Goal: Task Accomplishment & Management: Manage account settings

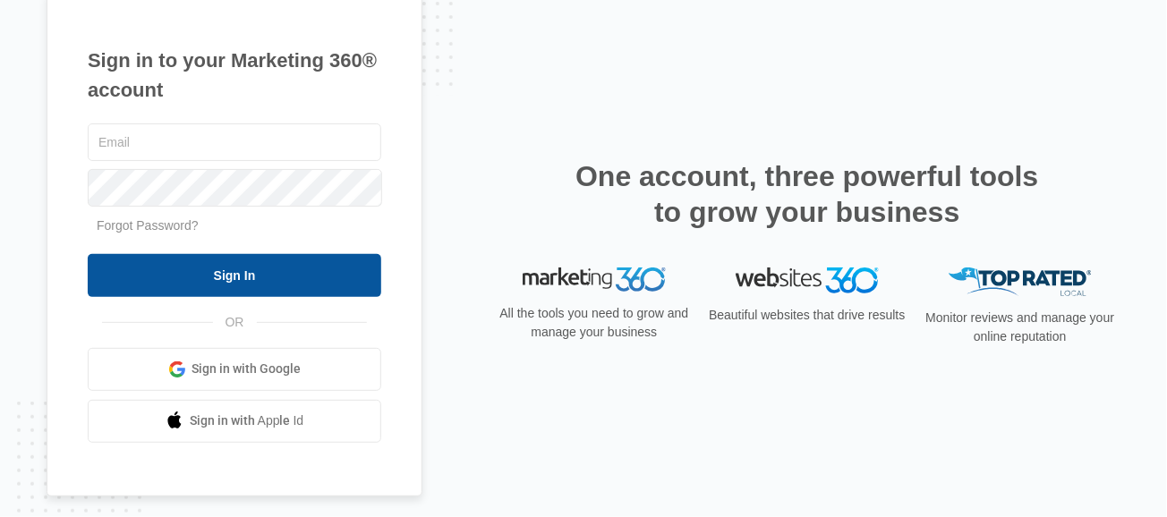
type input "alie@drgsweightloss.com"
click at [258, 284] on input "Sign In" at bounding box center [234, 275] width 293 height 43
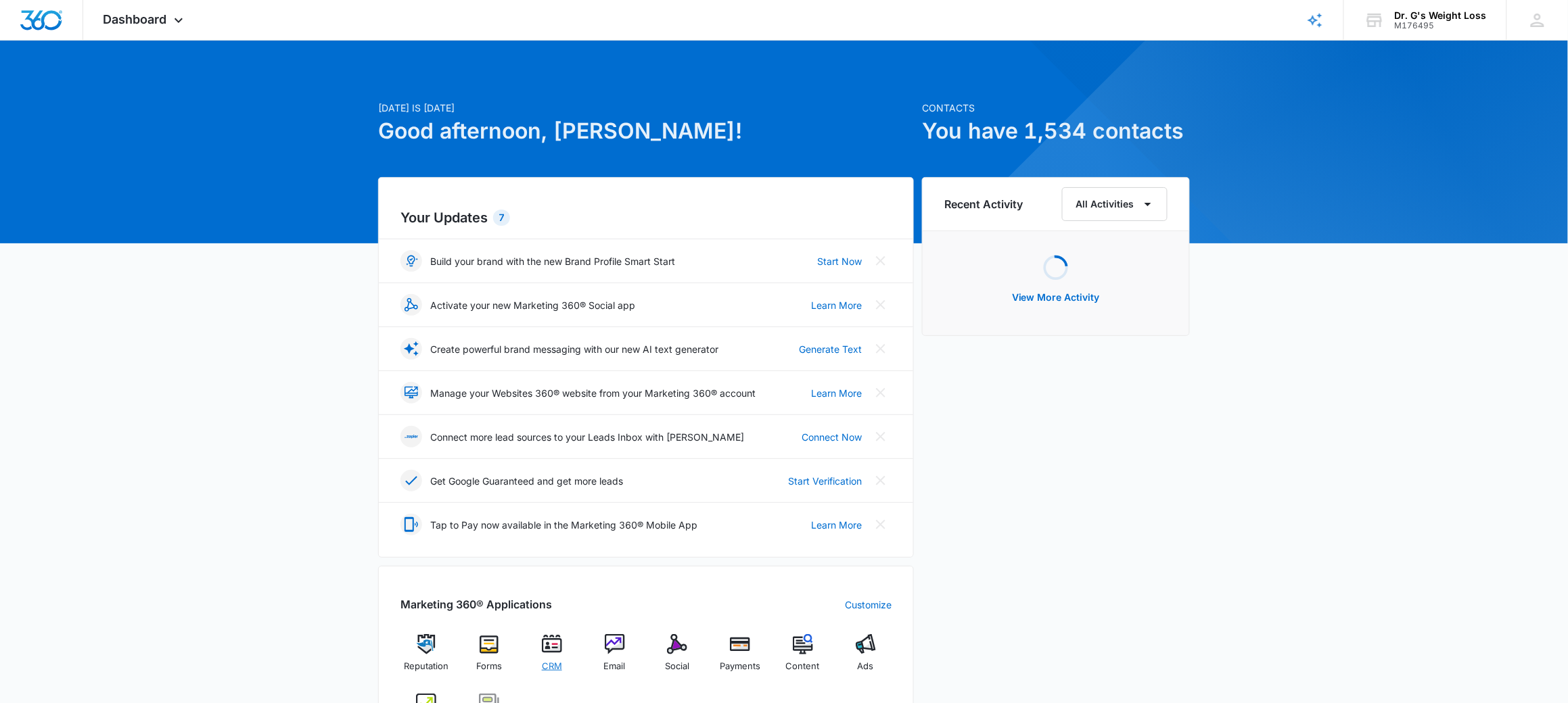
click at [547, 658] on div "CRM" at bounding box center [552, 658] width 52 height 48
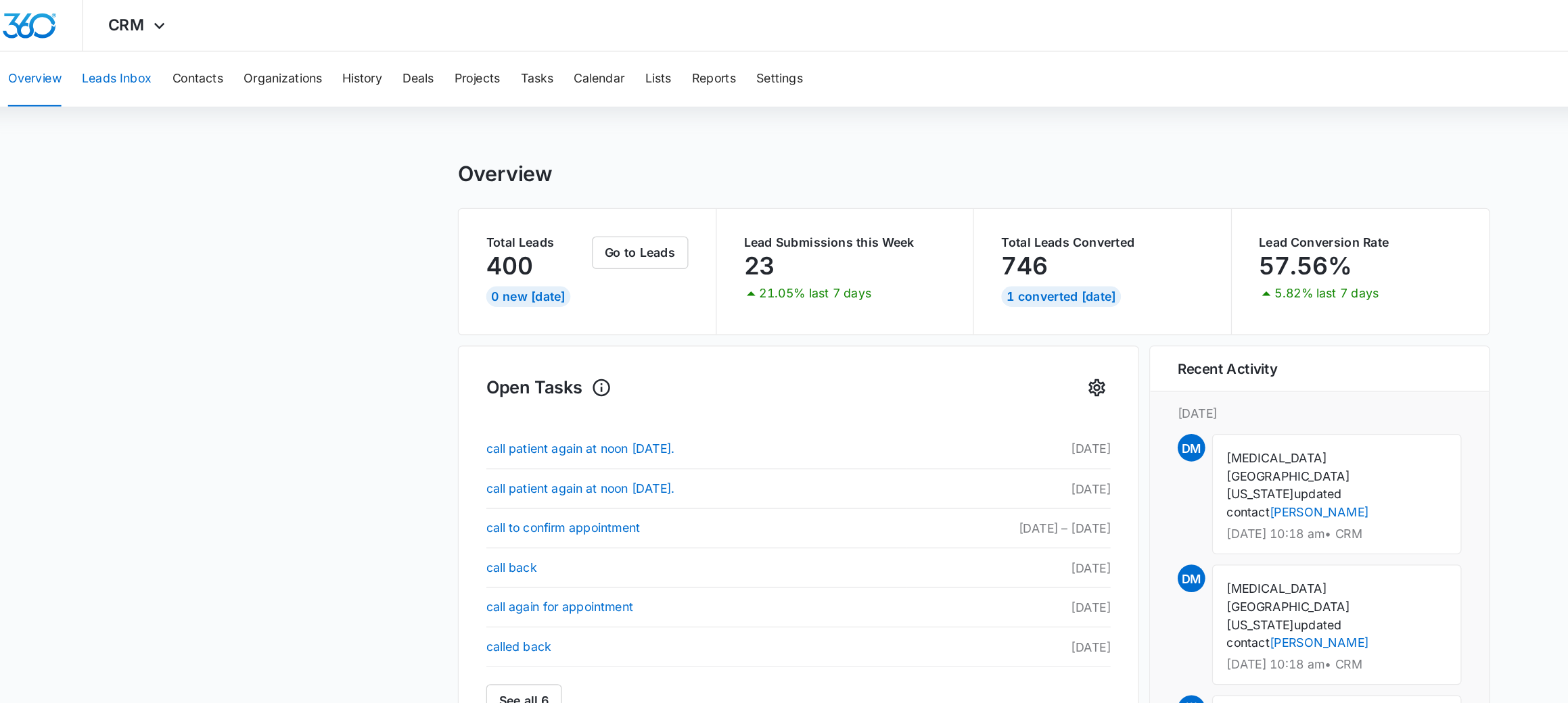
click at [105, 68] on button "Leads Inbox" at bounding box center [110, 62] width 54 height 43
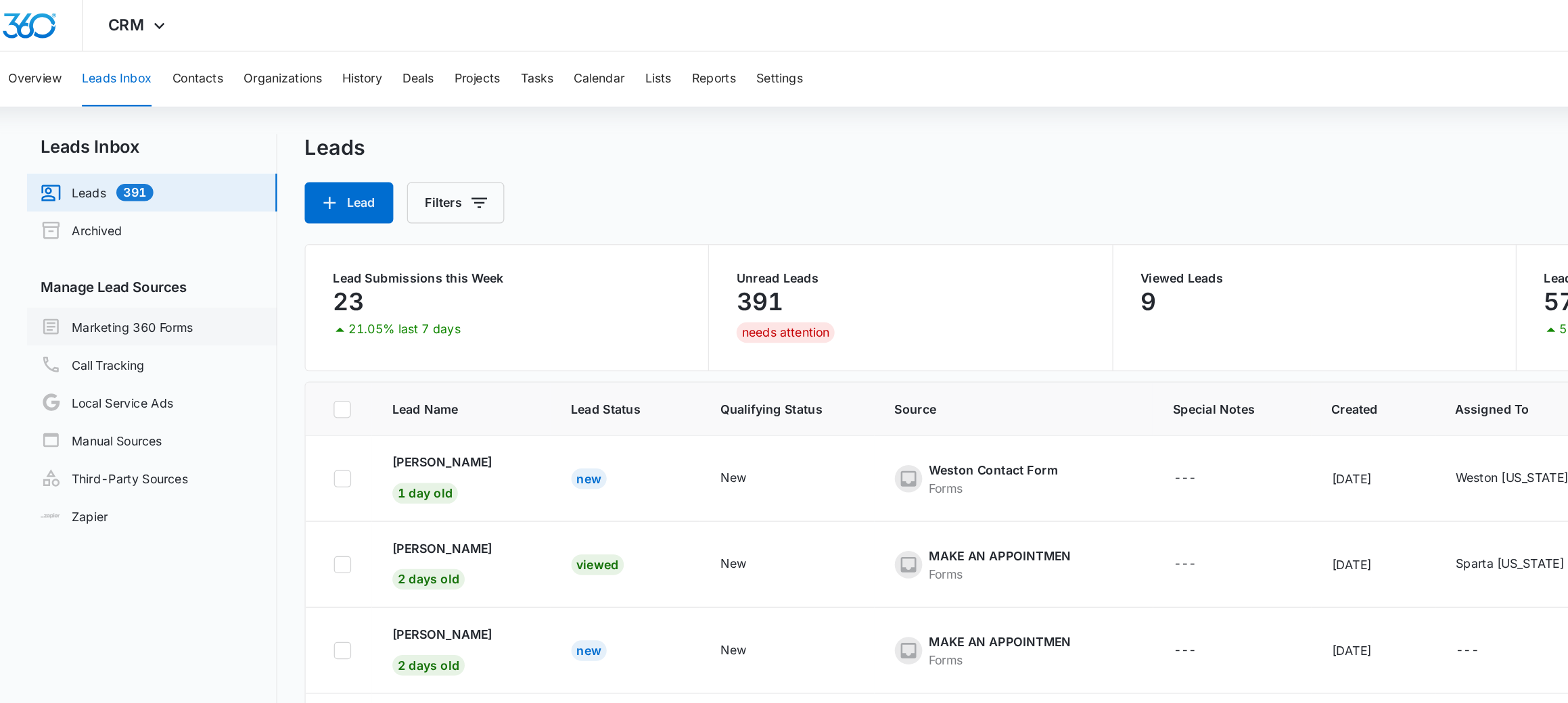
click at [122, 255] on link "Marketing 360 Forms" at bounding box center [110, 256] width 119 height 16
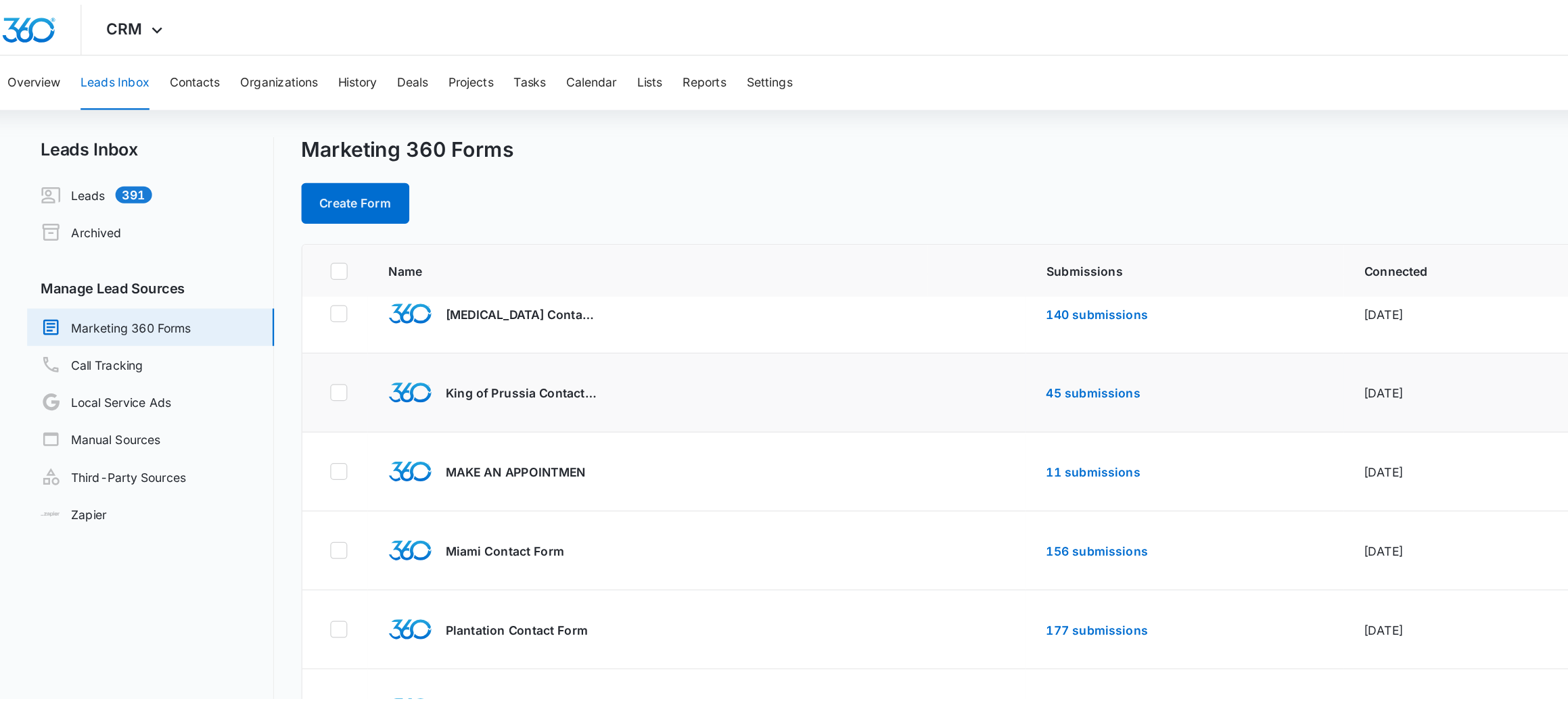
scroll to position [214, 0]
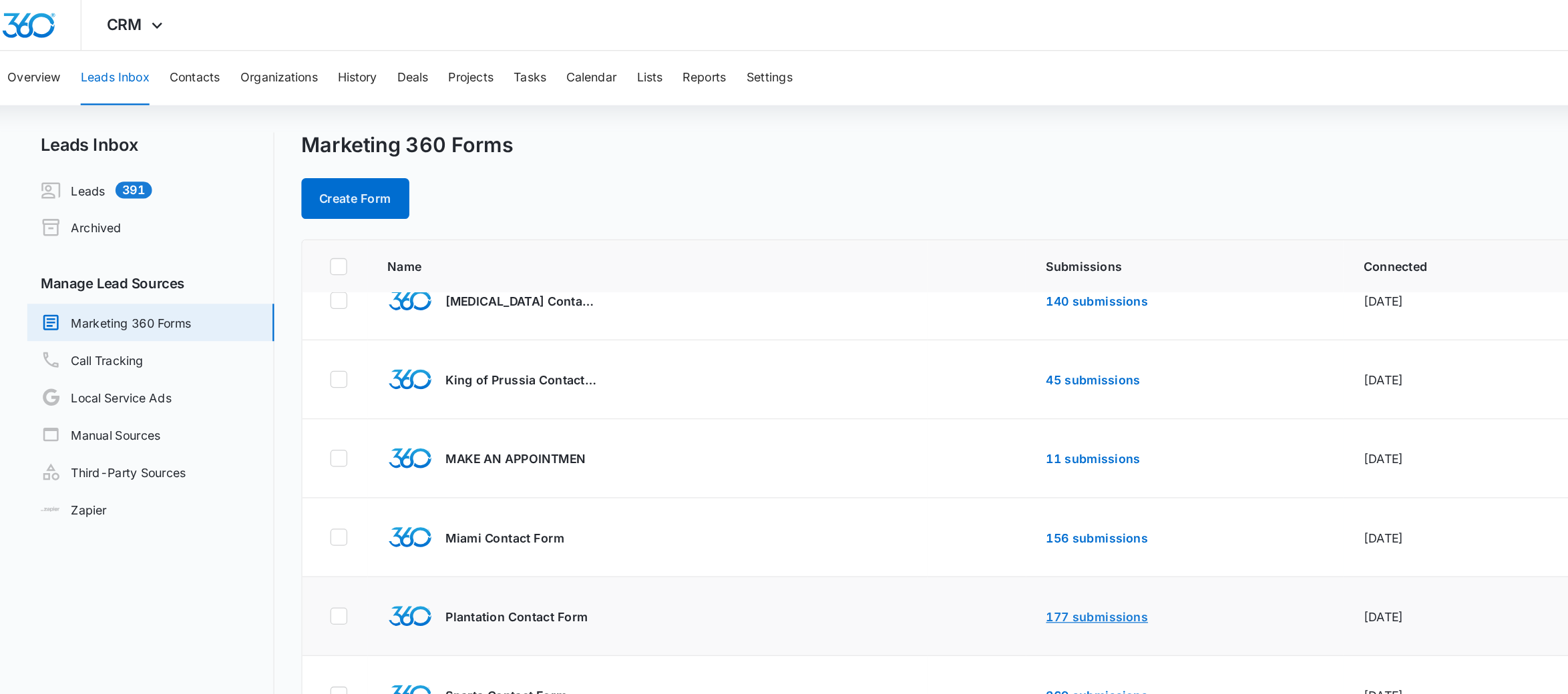
click at [869, 485] on link "177 submissions" at bounding box center [880, 484] width 80 height 11
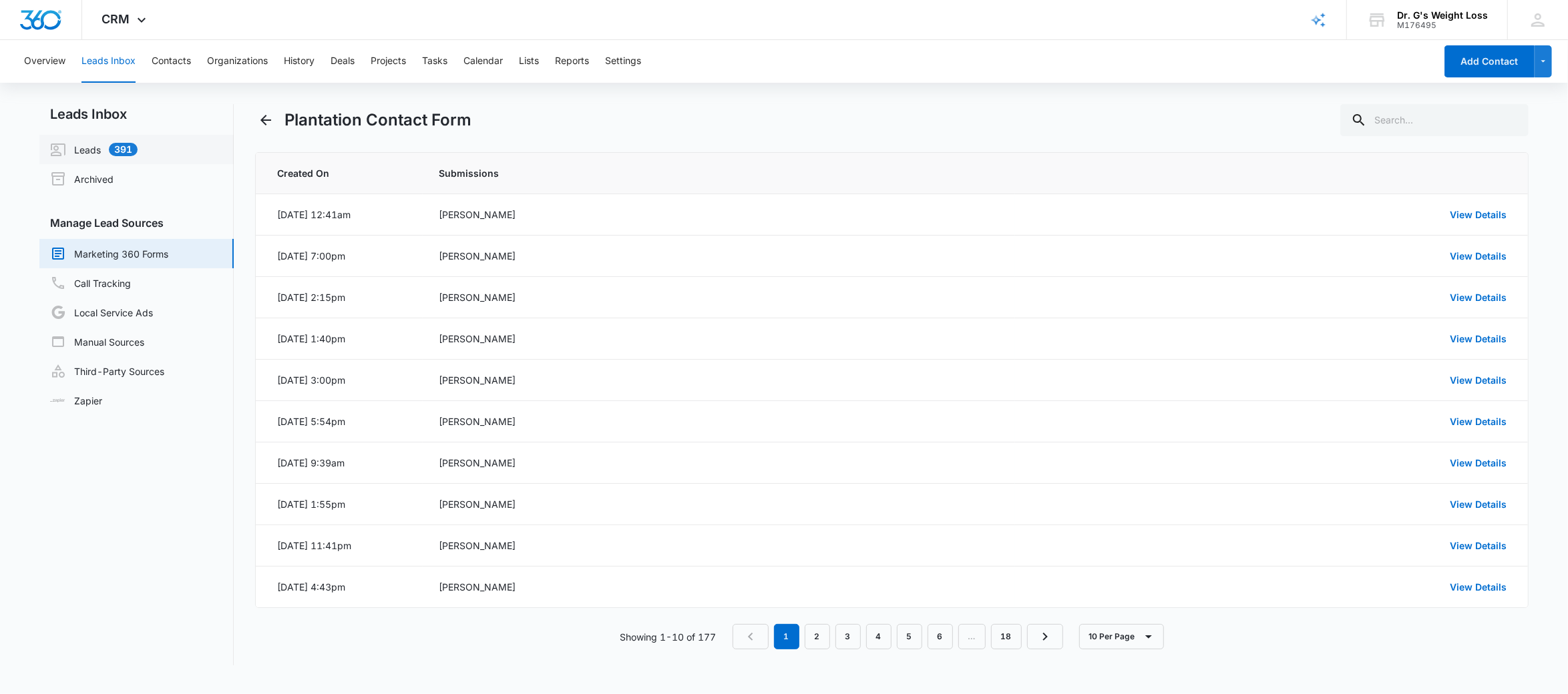
click at [118, 146] on link "Leads 391" at bounding box center [93, 149] width 87 height 16
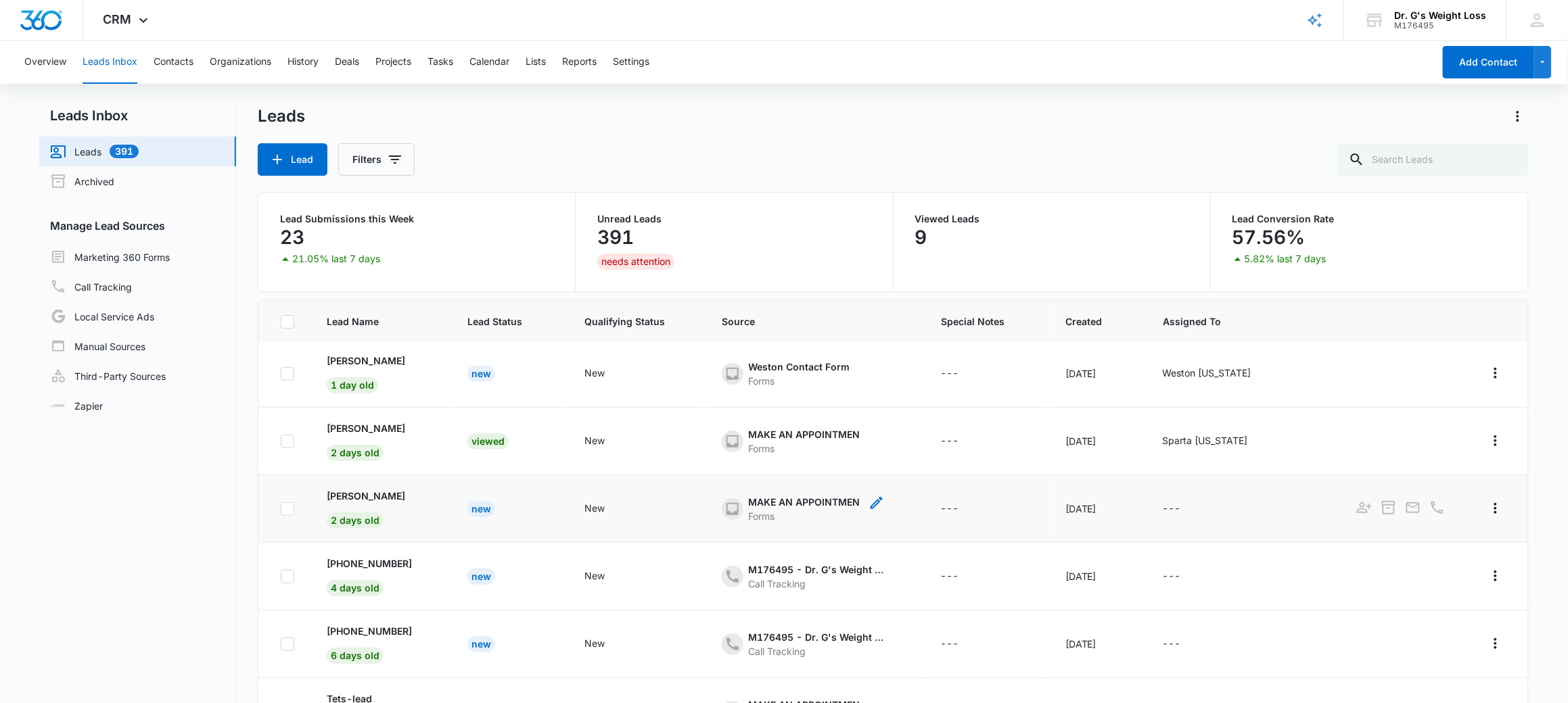
scroll to position [3, 0]
click at [809, 452] on div "Forms" at bounding box center [804, 448] width 112 height 14
click at [977, 449] on icon "- - Select to Edit Field" at bounding box center [975, 441] width 16 height 16
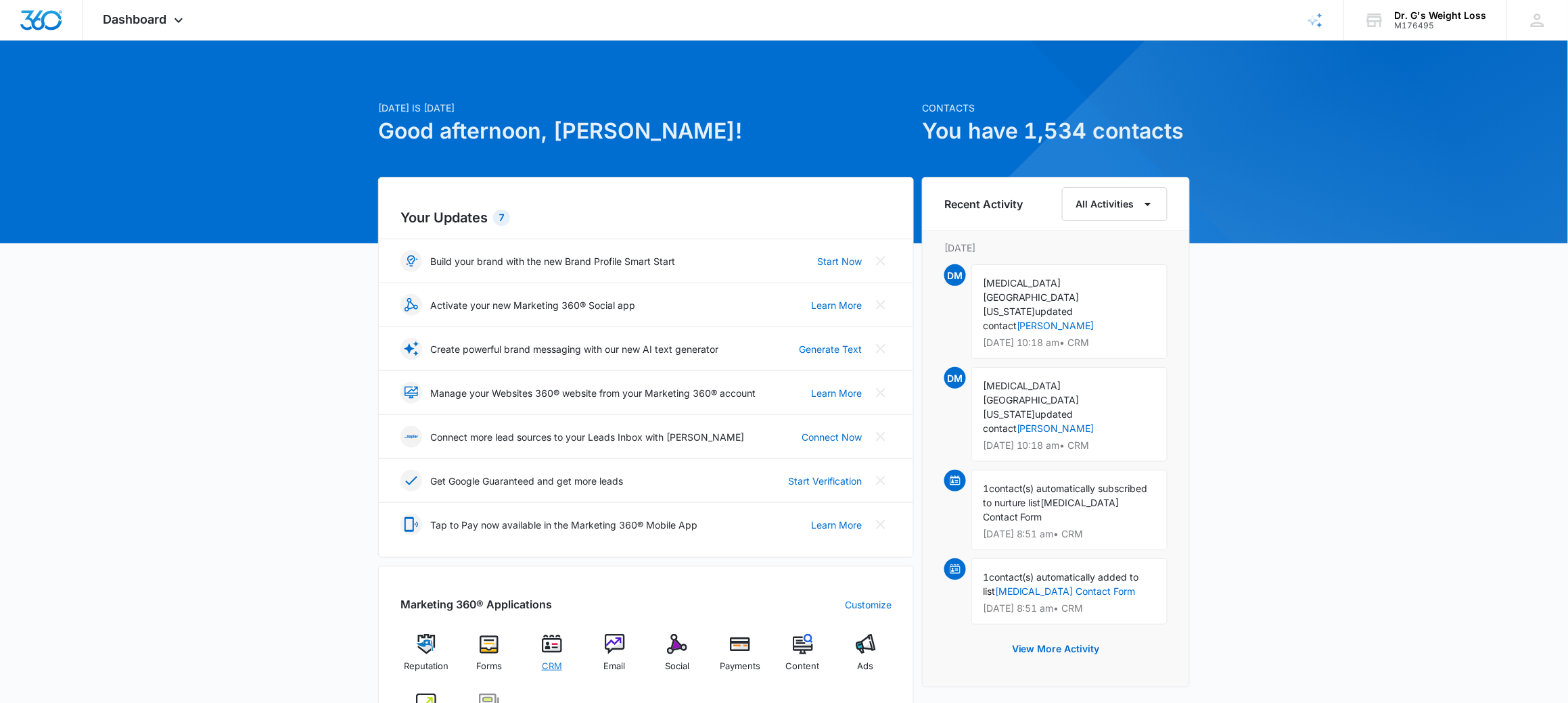
click at [555, 655] on img at bounding box center [552, 644] width 20 height 20
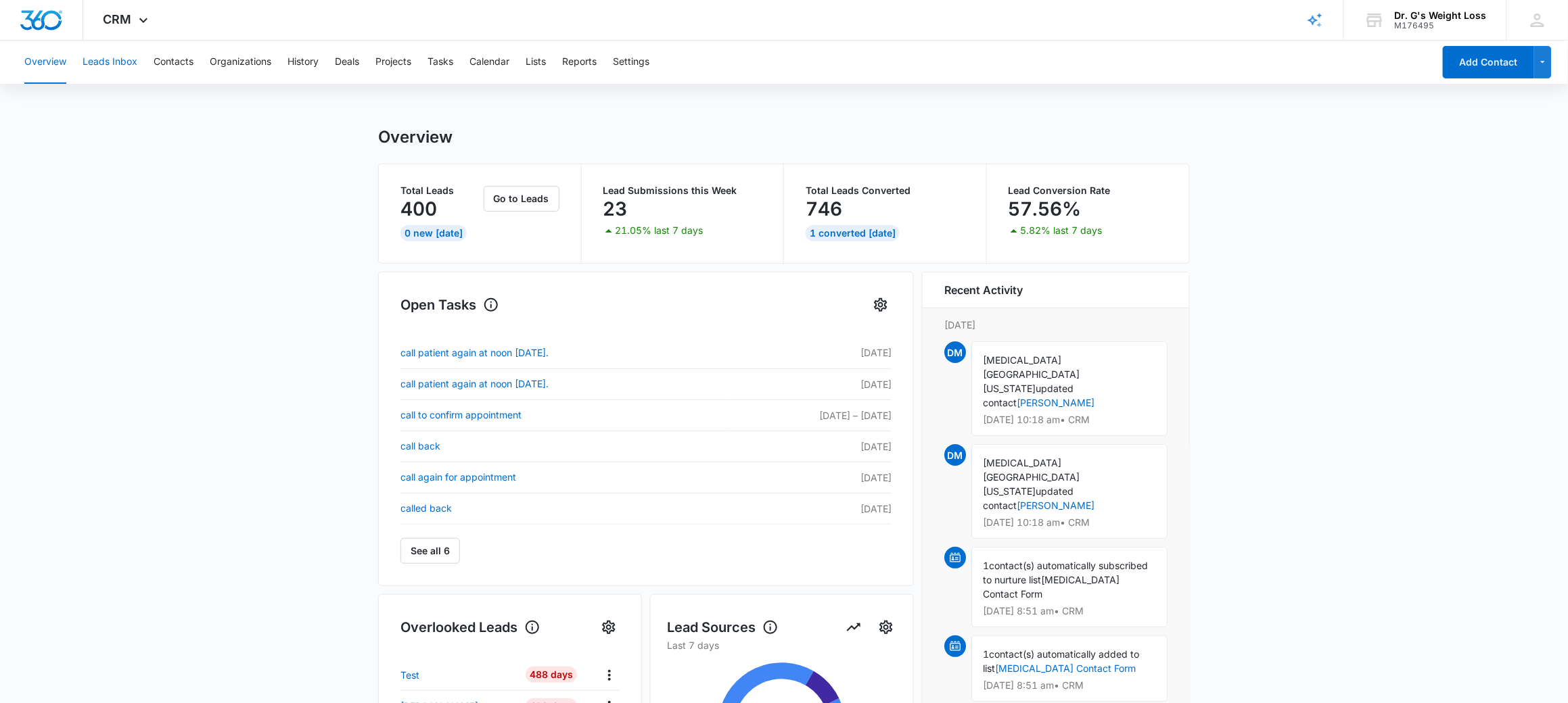
click at [106, 56] on button "Leads Inbox" at bounding box center [110, 62] width 54 height 43
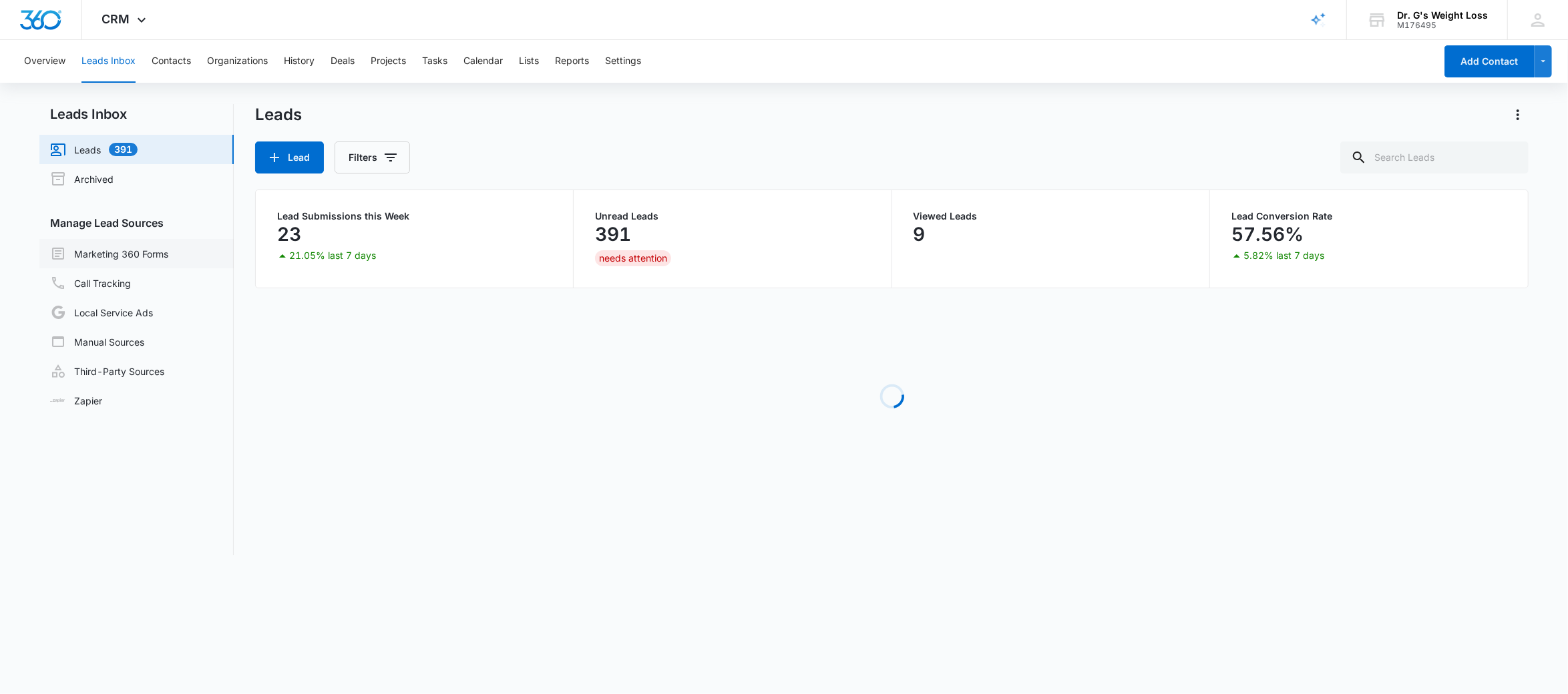
click at [120, 254] on link "Marketing 360 Forms" at bounding box center [109, 253] width 118 height 16
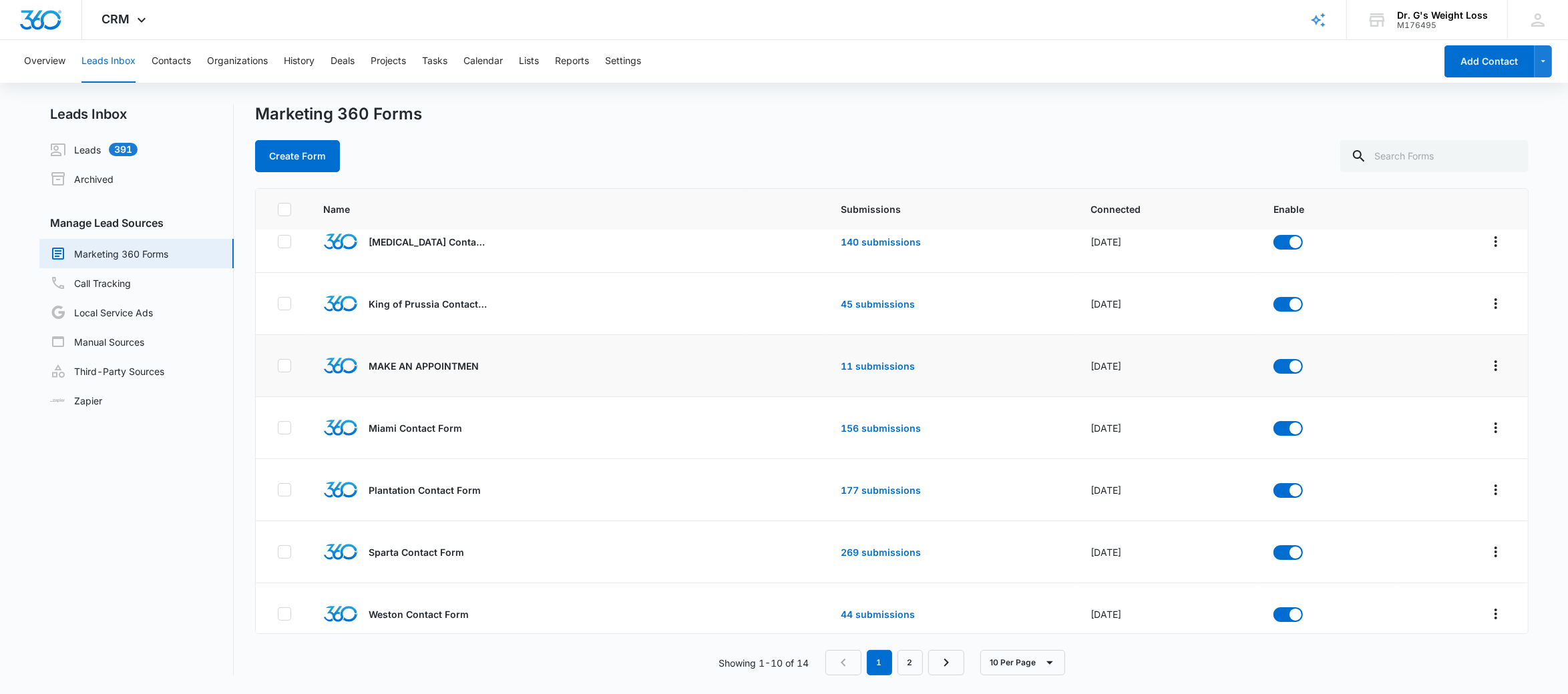
scroll to position [209, 0]
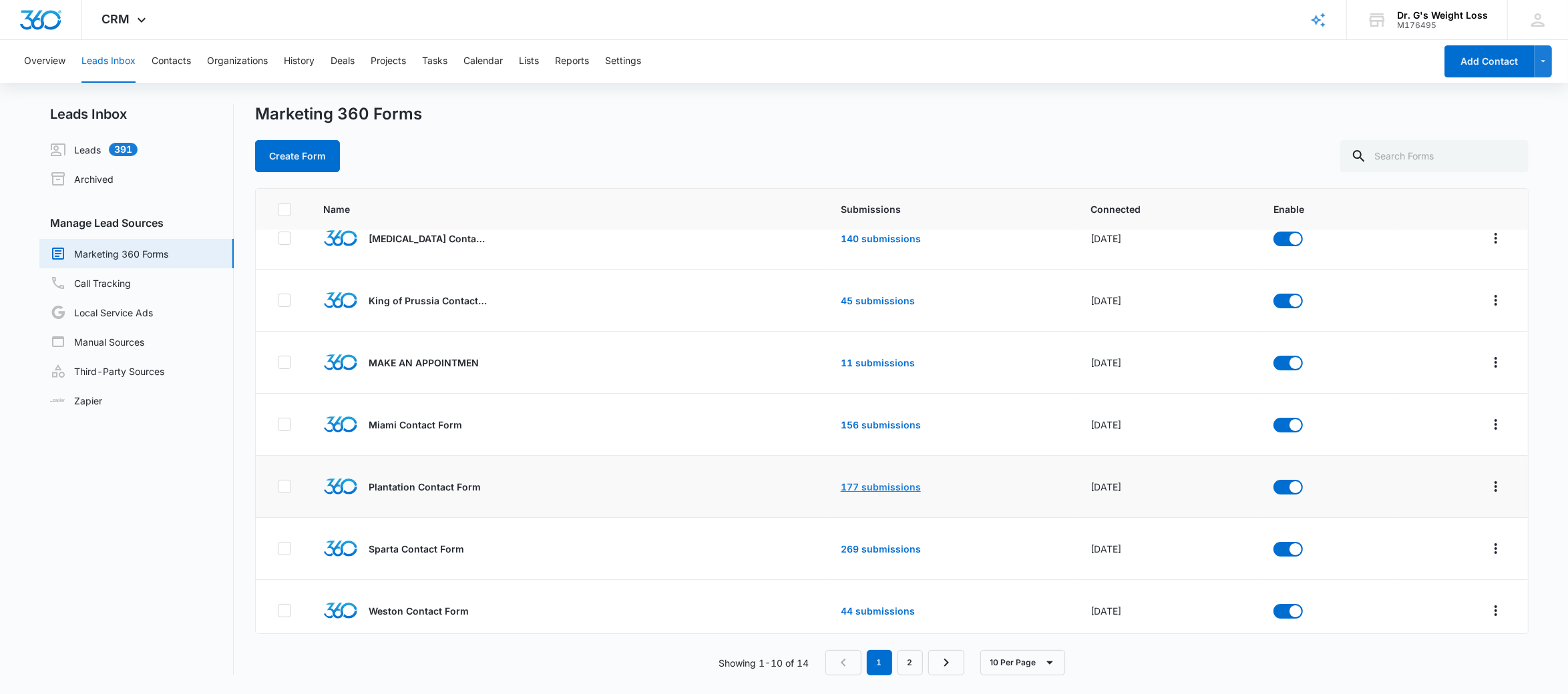
click at [875, 492] on link "177 submissions" at bounding box center [880, 487] width 80 height 11
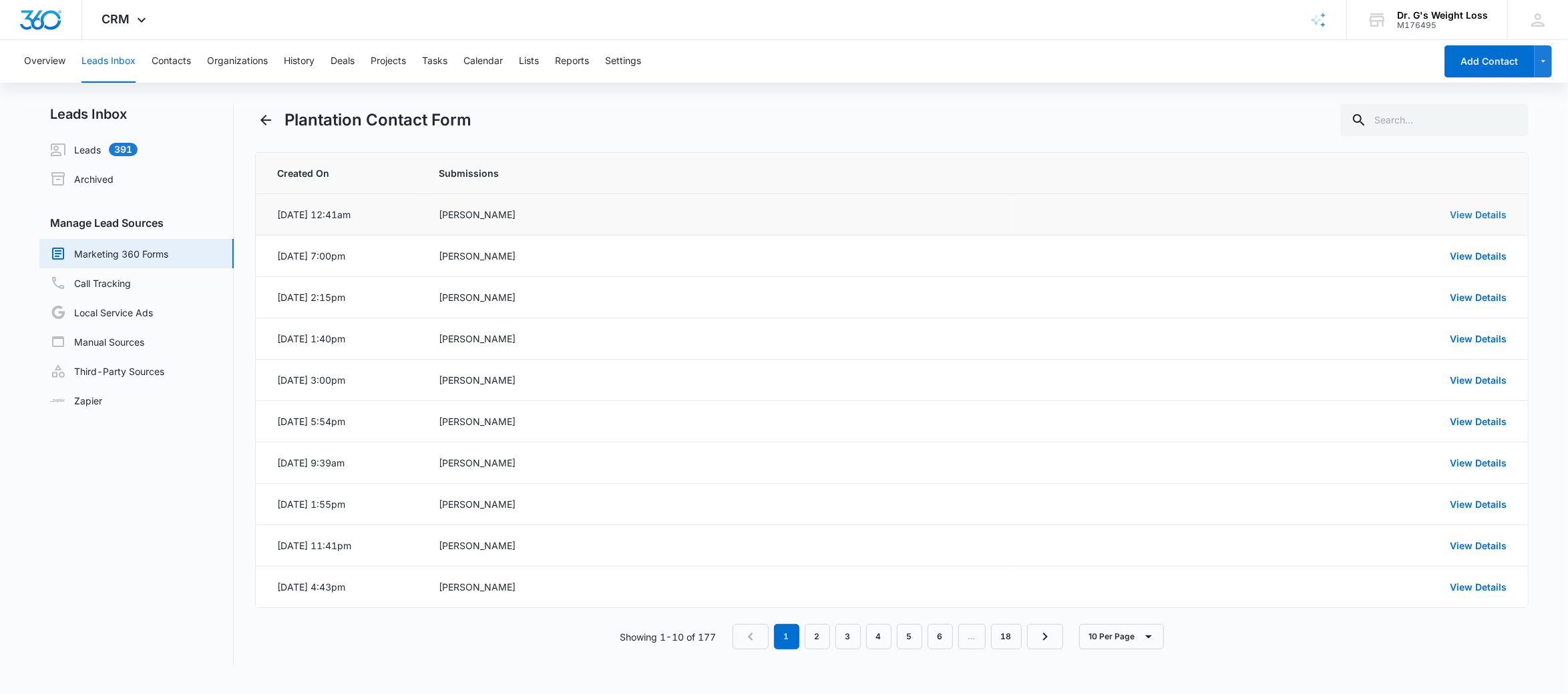
click at [1473, 216] on link "View Details" at bounding box center [1478, 214] width 57 height 11
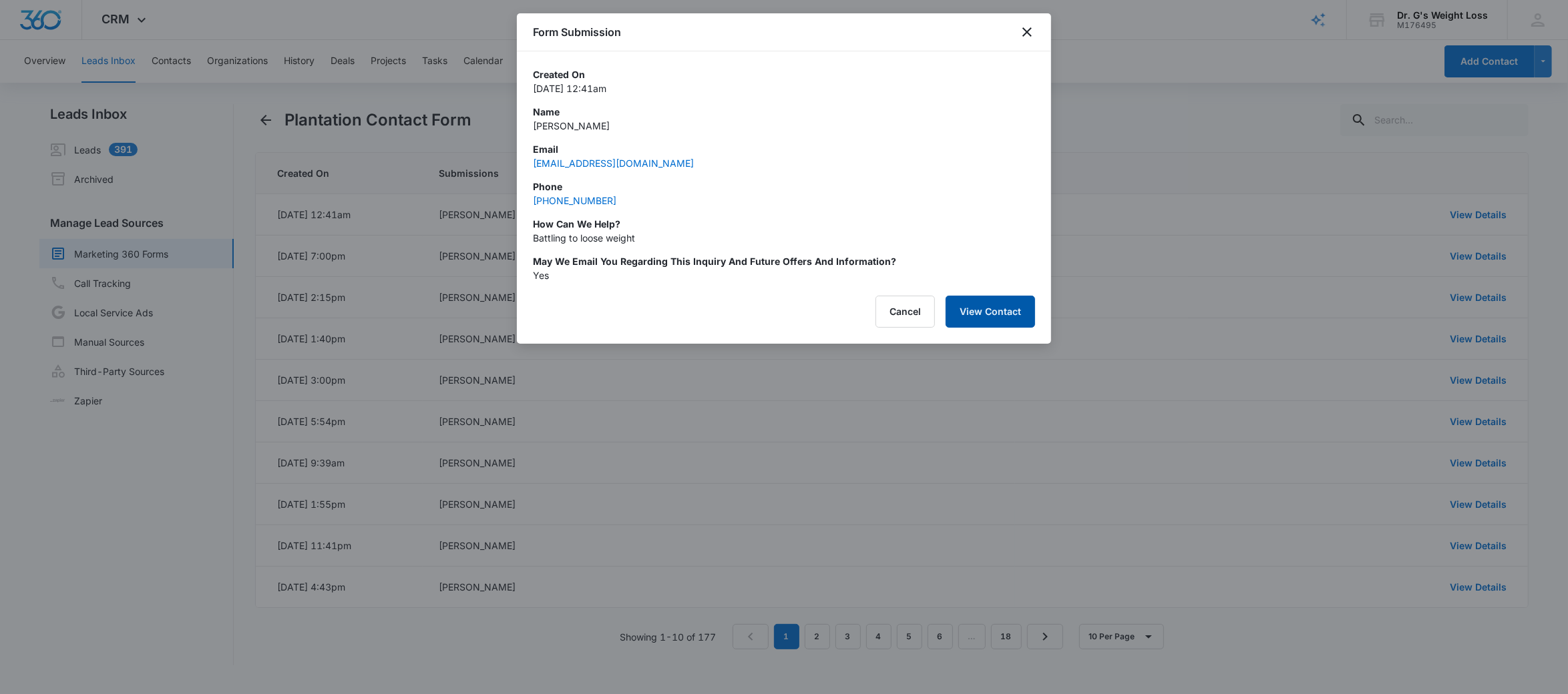
click at [999, 322] on button "View Contact" at bounding box center [990, 311] width 90 height 32
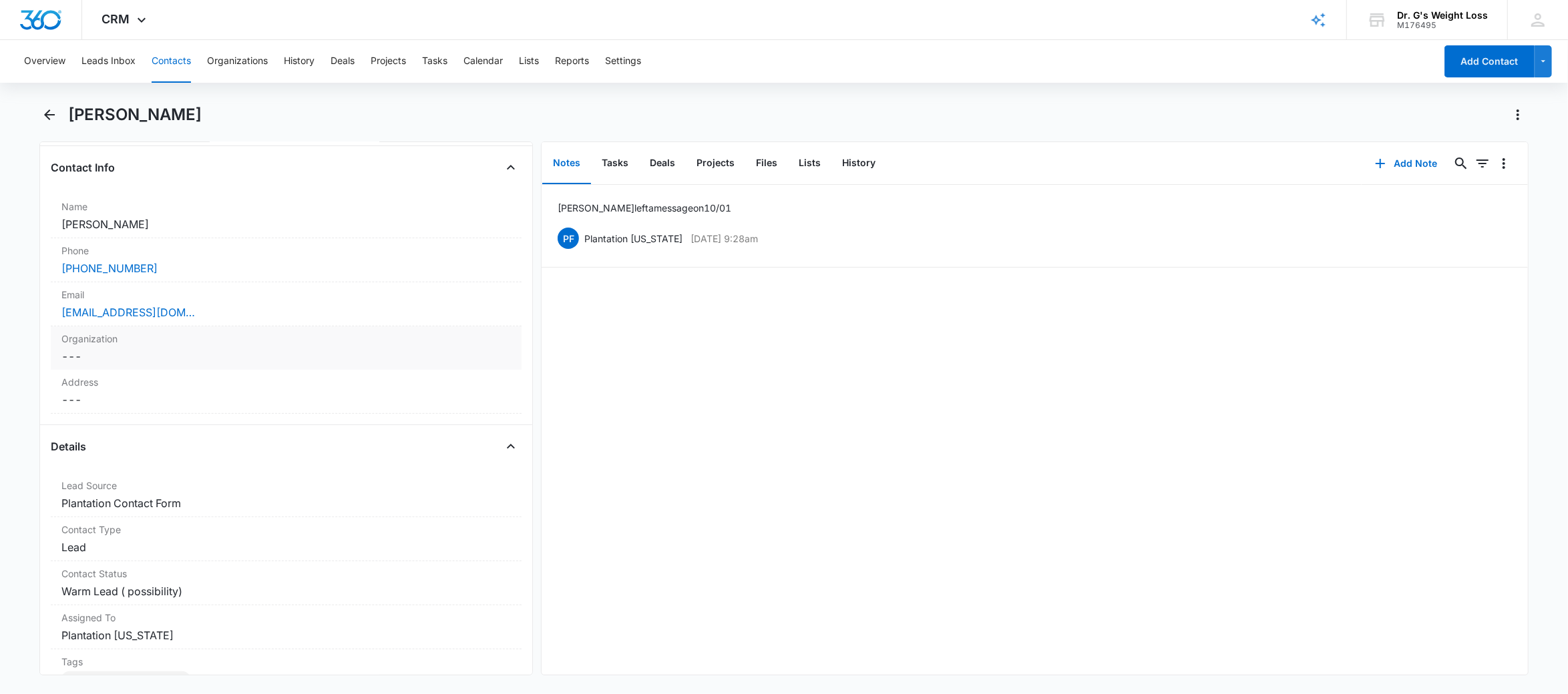
scroll to position [215, 0]
click at [152, 337] on label "Organization" at bounding box center [286, 334] width 450 height 14
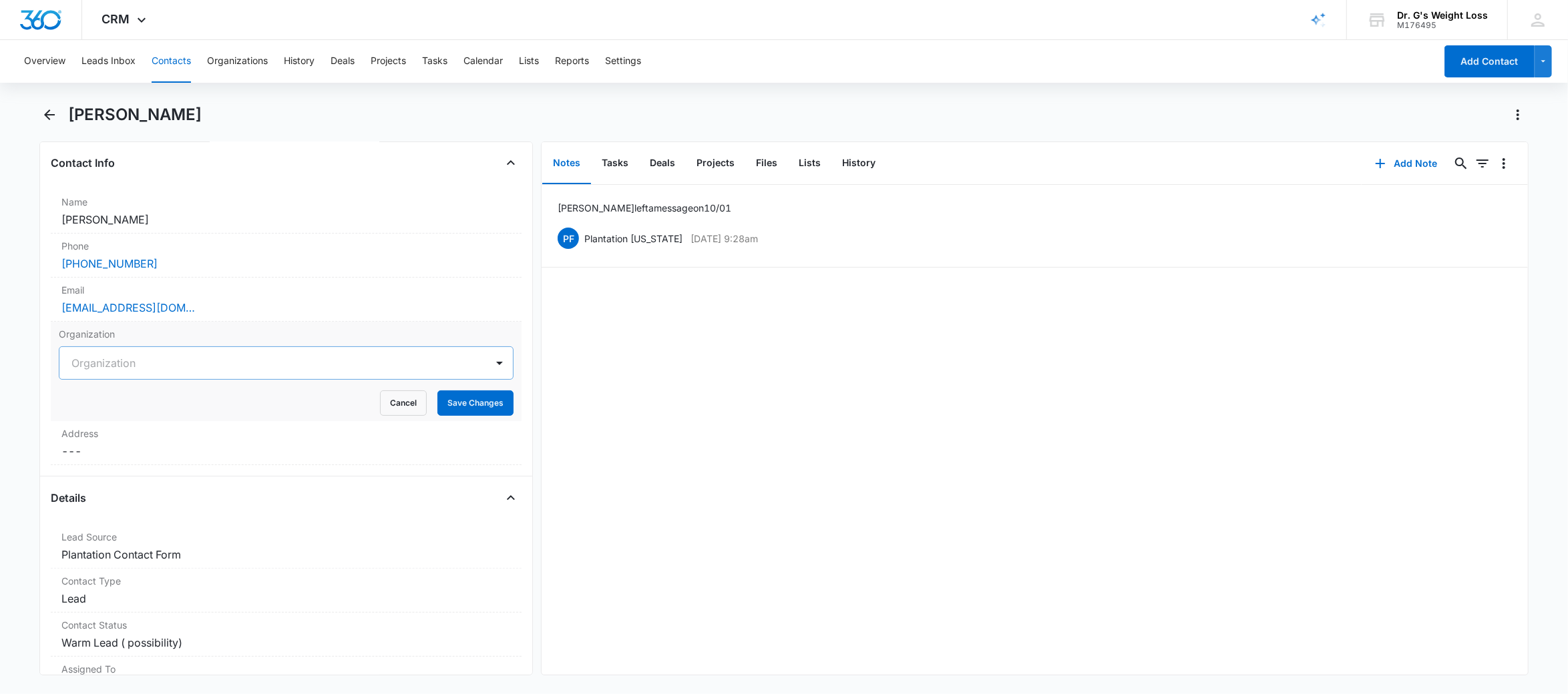
click at [302, 376] on div "Organization" at bounding box center [273, 363] width 428 height 32
click at [302, 368] on div at bounding box center [270, 363] width 398 height 19
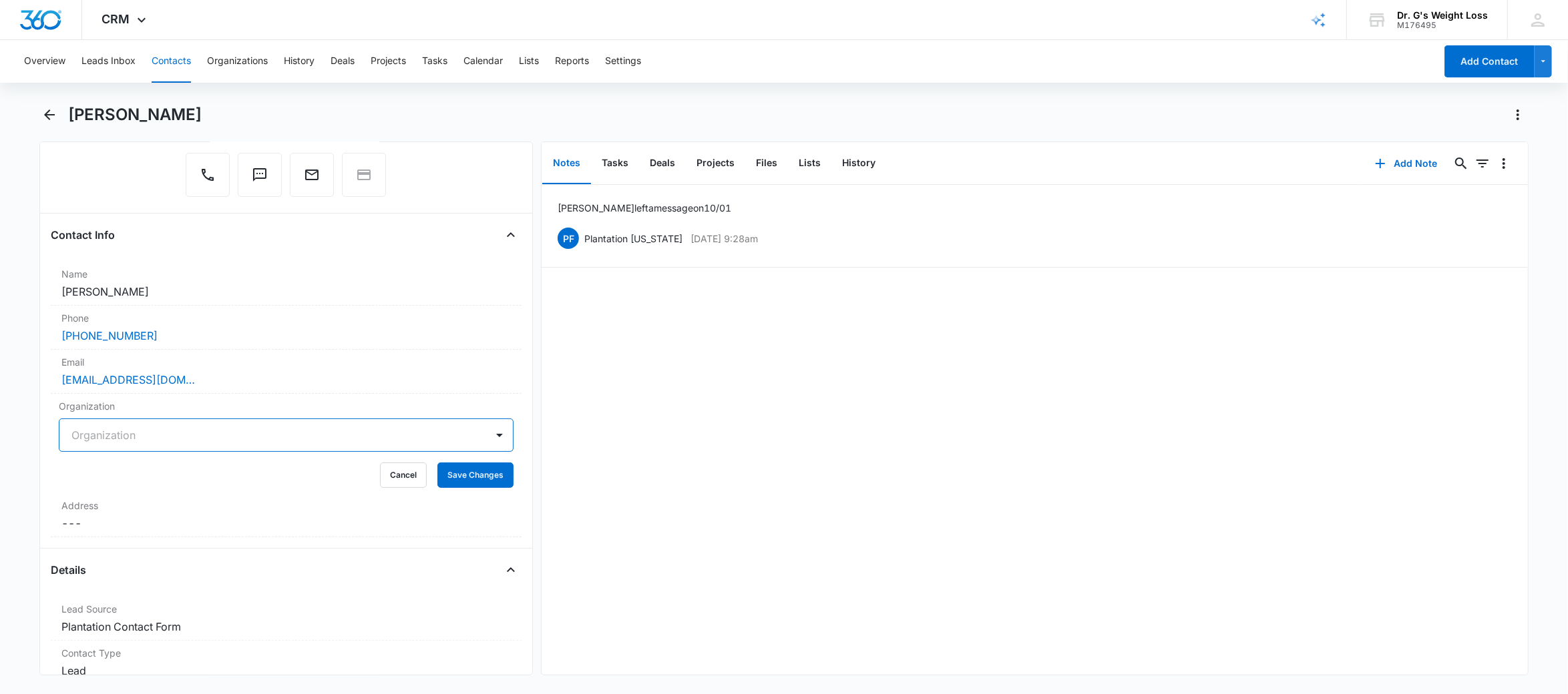
scroll to position [140, 0]
click at [172, 73] on button "Contacts" at bounding box center [171, 61] width 40 height 43
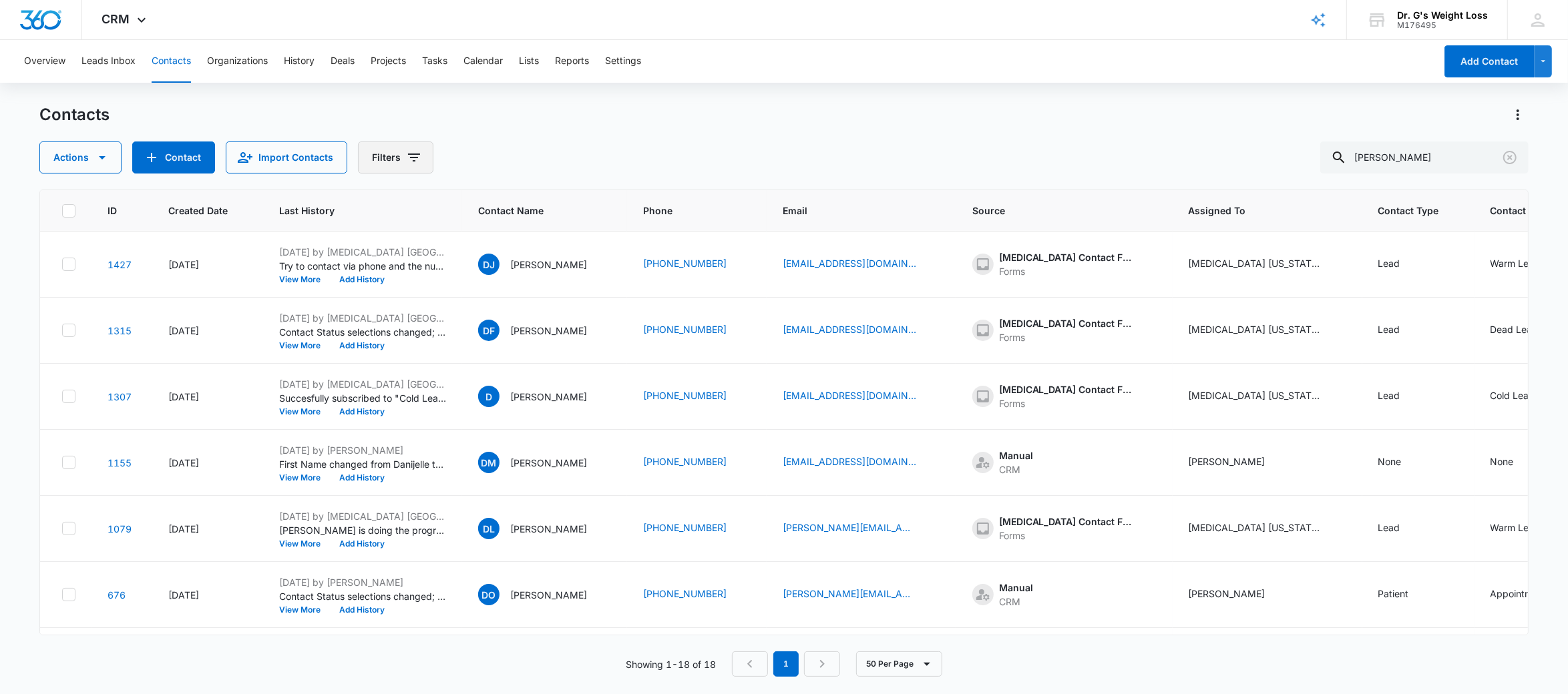
click at [402, 159] on button "Filters" at bounding box center [396, 157] width 75 height 32
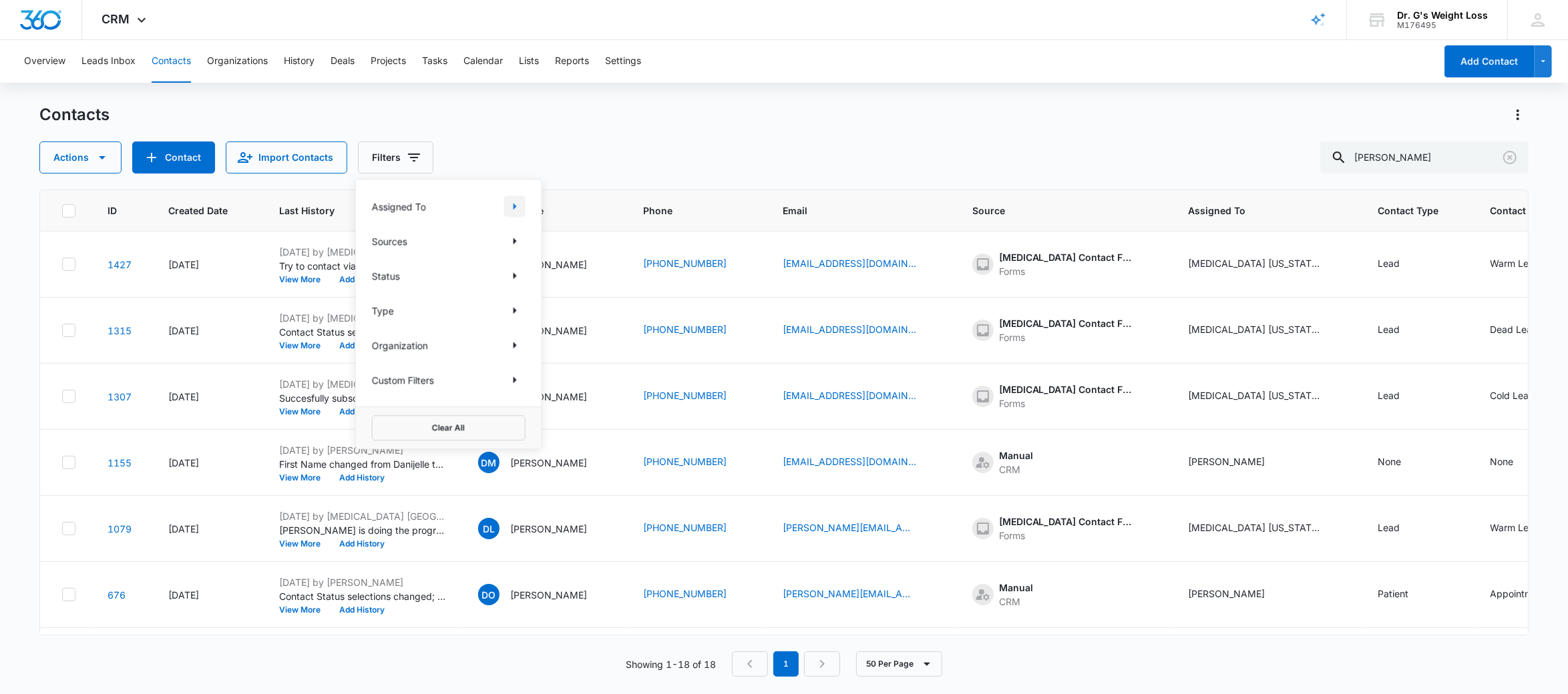
click at [505, 199] on button "Show Assigned To filters" at bounding box center [514, 206] width 22 height 22
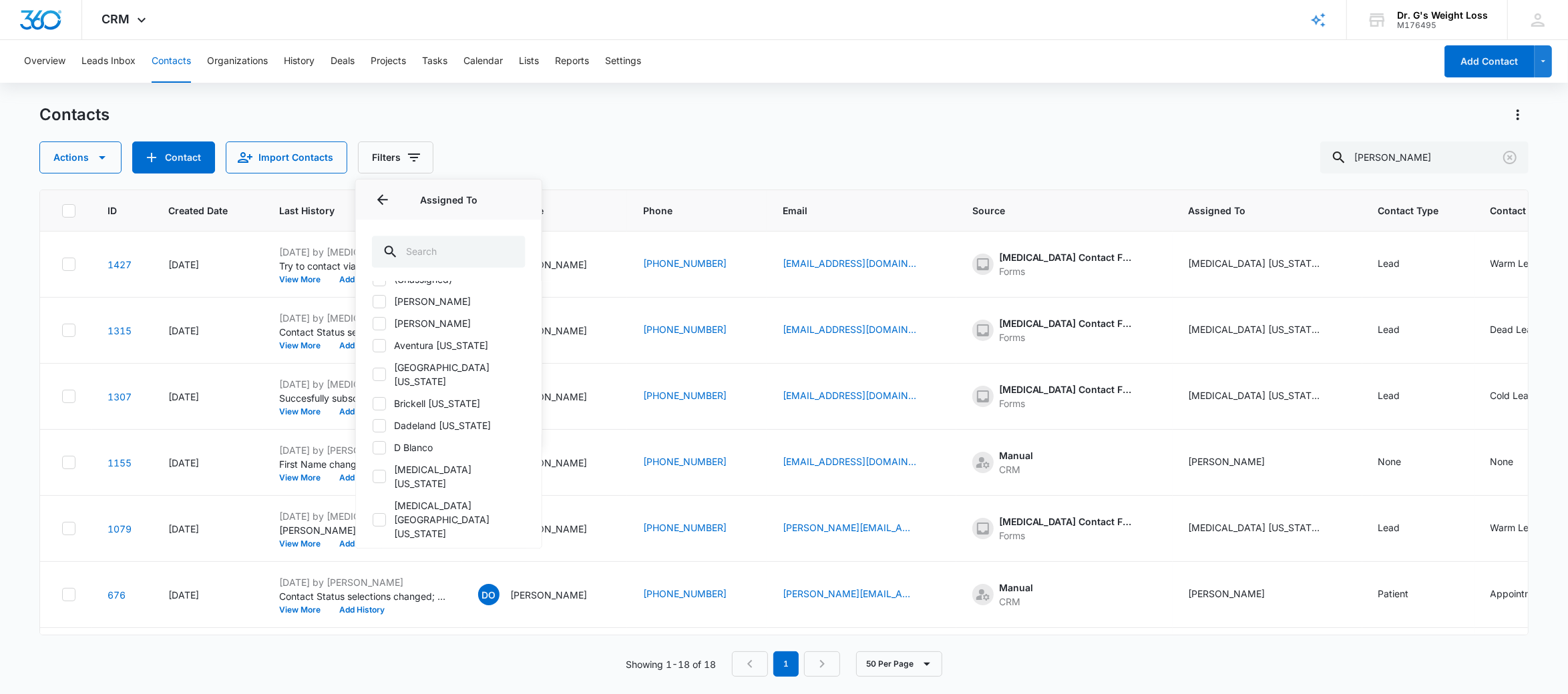
scroll to position [29, 0]
click at [382, 562] on icon at bounding box center [379, 565] width 8 height 6
click at [372, 565] on input "Katie Ronga" at bounding box center [372, 565] width 1 height 1
checkbox input "true"
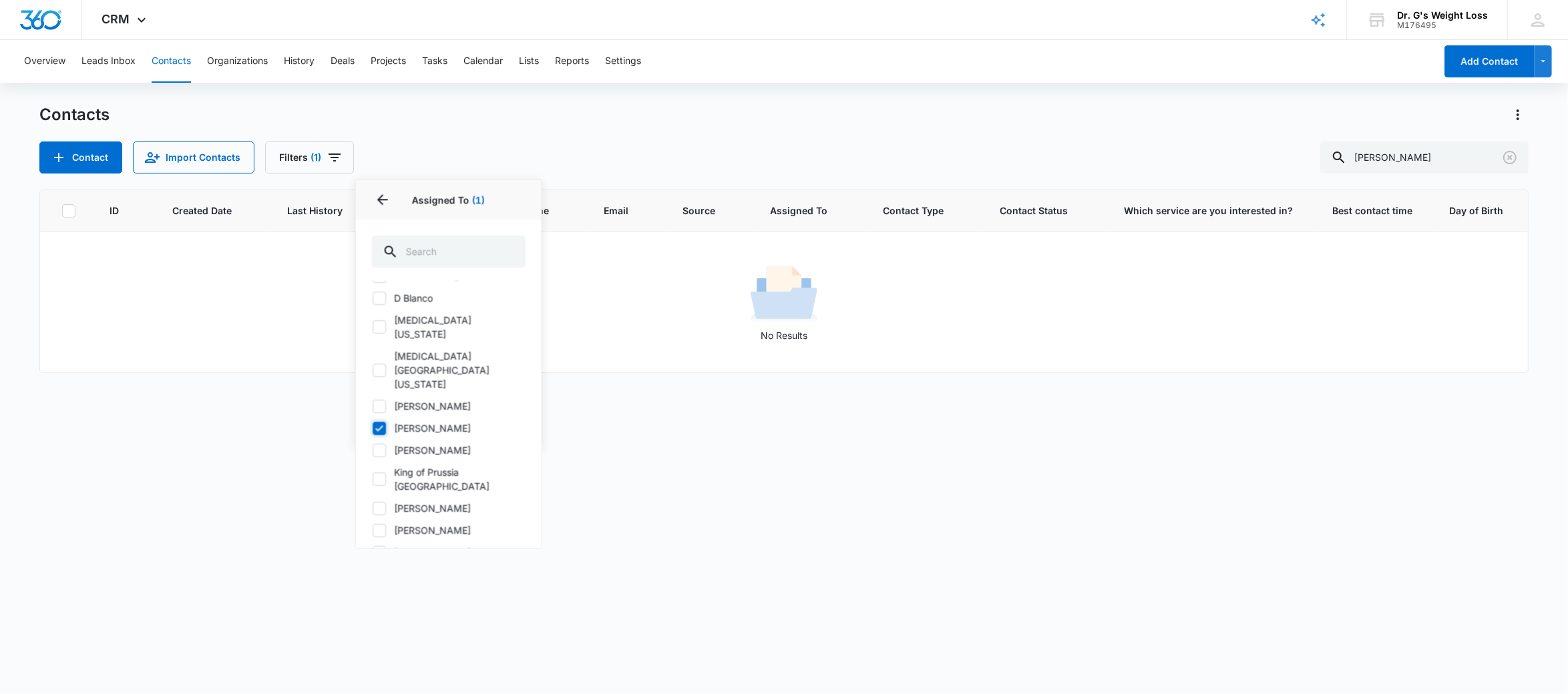
scroll to position [197, 0]
click at [382, 541] on icon at bounding box center [379, 544] width 8 height 6
click at [372, 543] on input "Plantation Florida" at bounding box center [372, 543] width 1 height 1
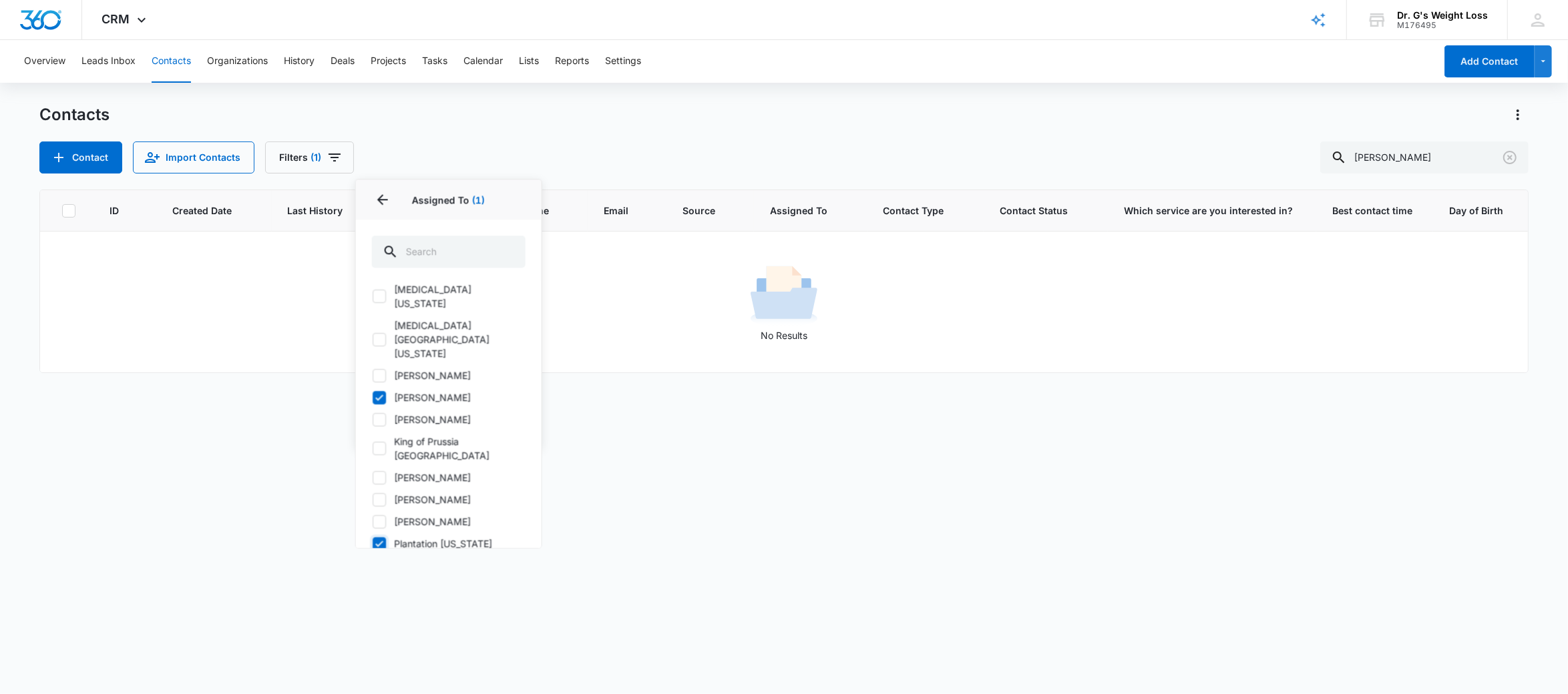
checkbox input "true"
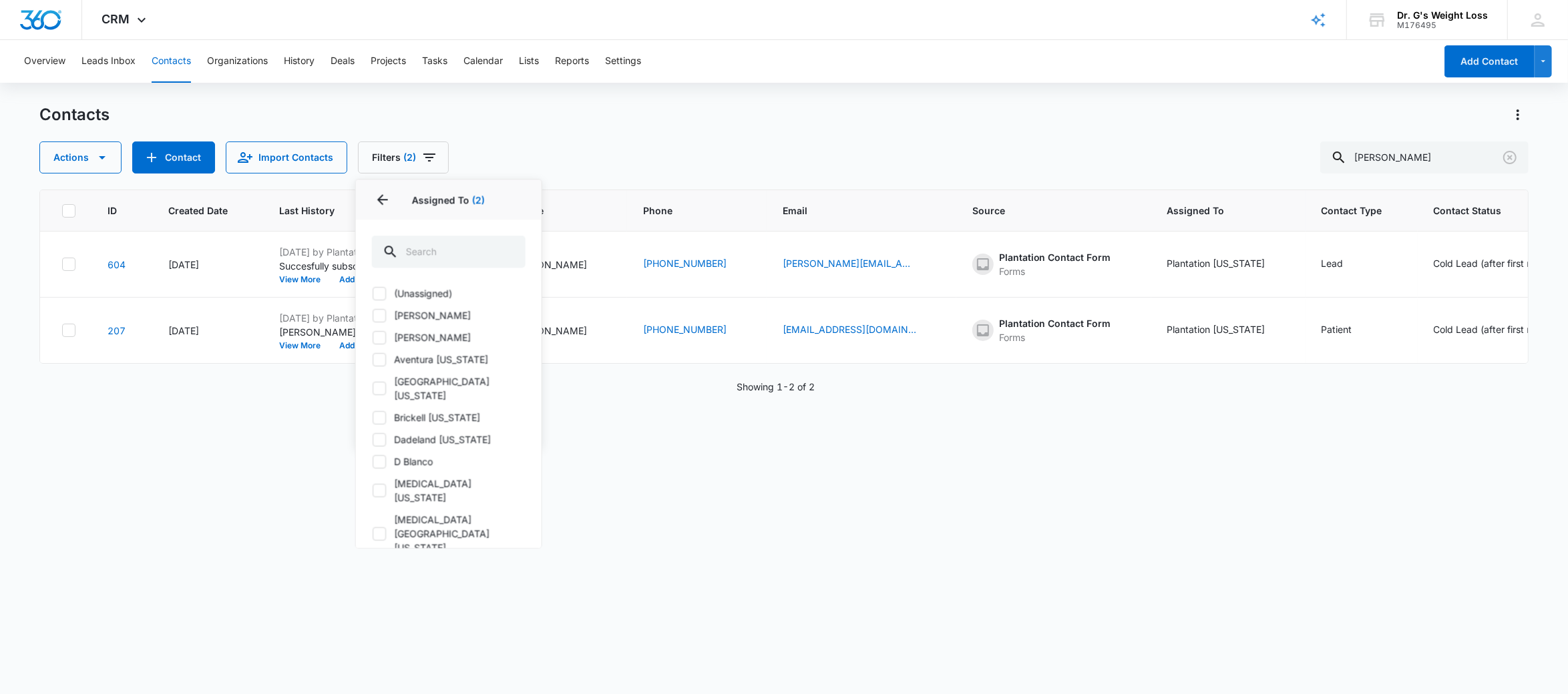
scroll to position [0, 0]
click at [382, 389] on icon at bounding box center [379, 392] width 8 height 6
click at [372, 391] on input "Boca Florida" at bounding box center [372, 391] width 1 height 1
checkbox input "true"
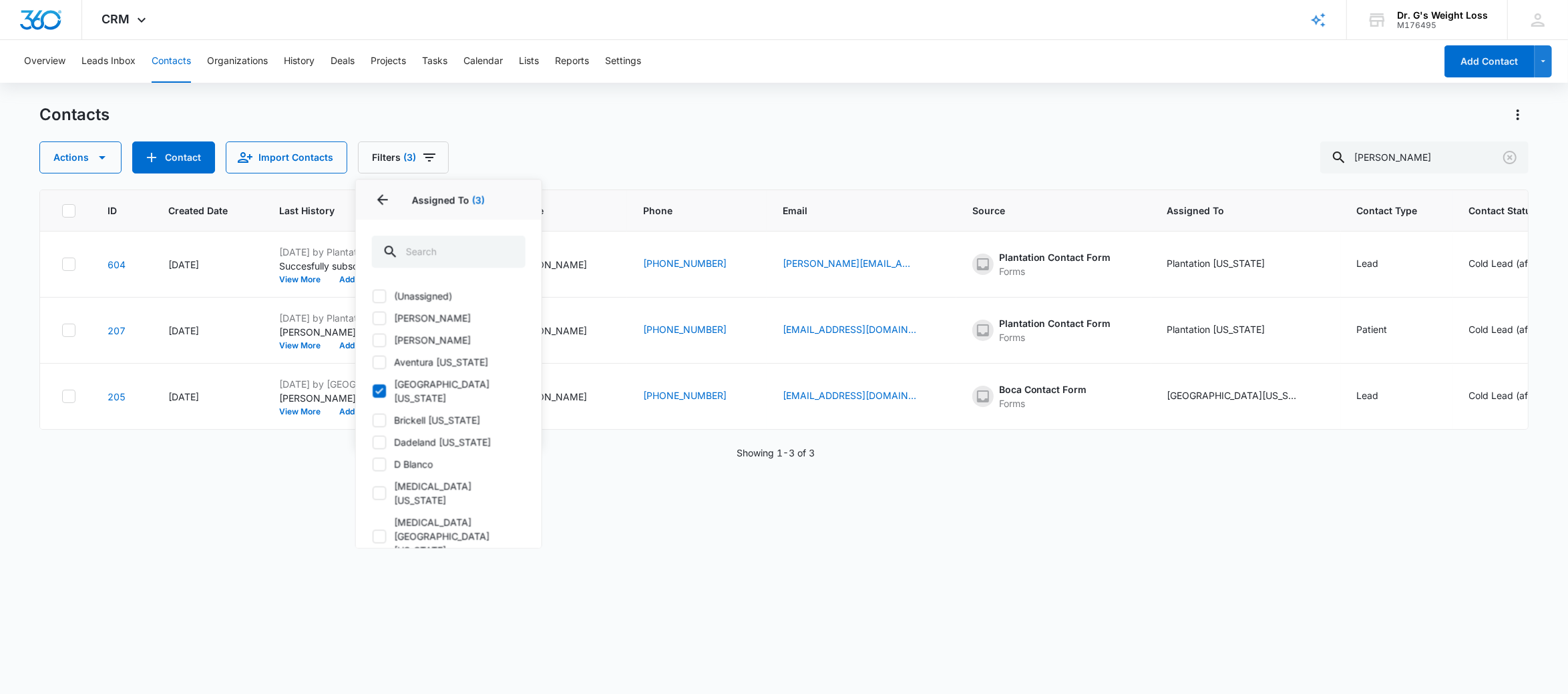
click at [651, 143] on div "Actions Contact Import Contacts Filters (3) Assigned To 3 Assigned To (3) (Unas…" at bounding box center [784, 157] width 1490 height 32
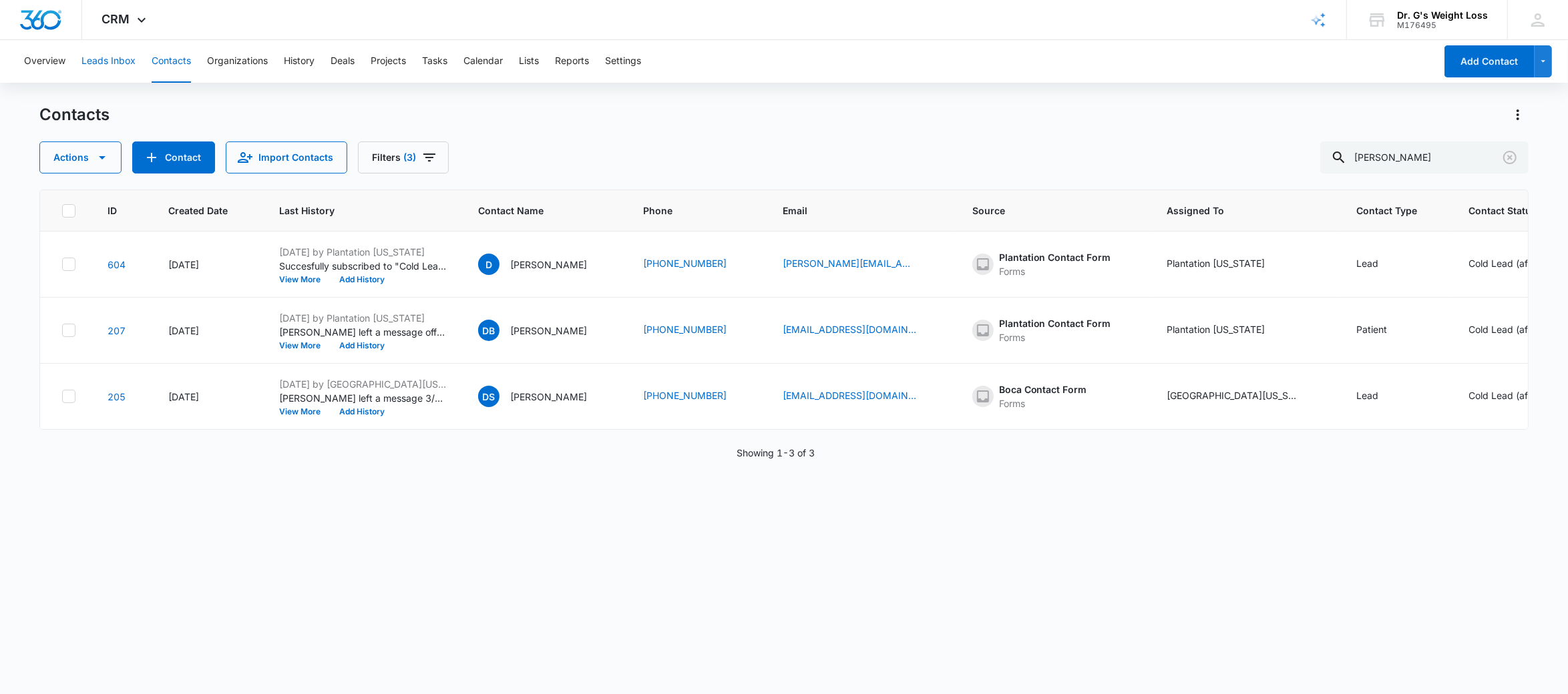
click at [124, 66] on button "Leads Inbox" at bounding box center [108, 61] width 54 height 43
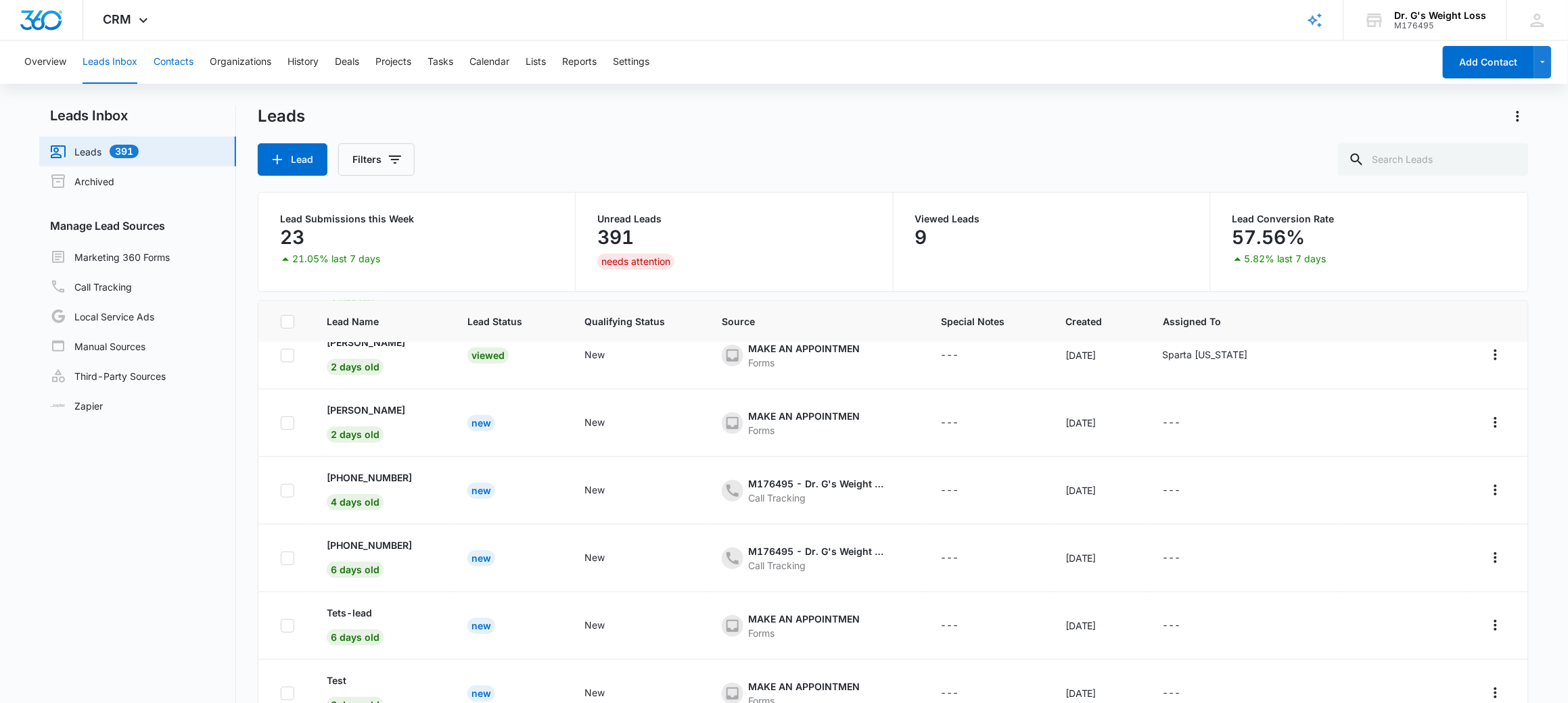
click at [172, 71] on button "Contacts" at bounding box center [173, 62] width 40 height 43
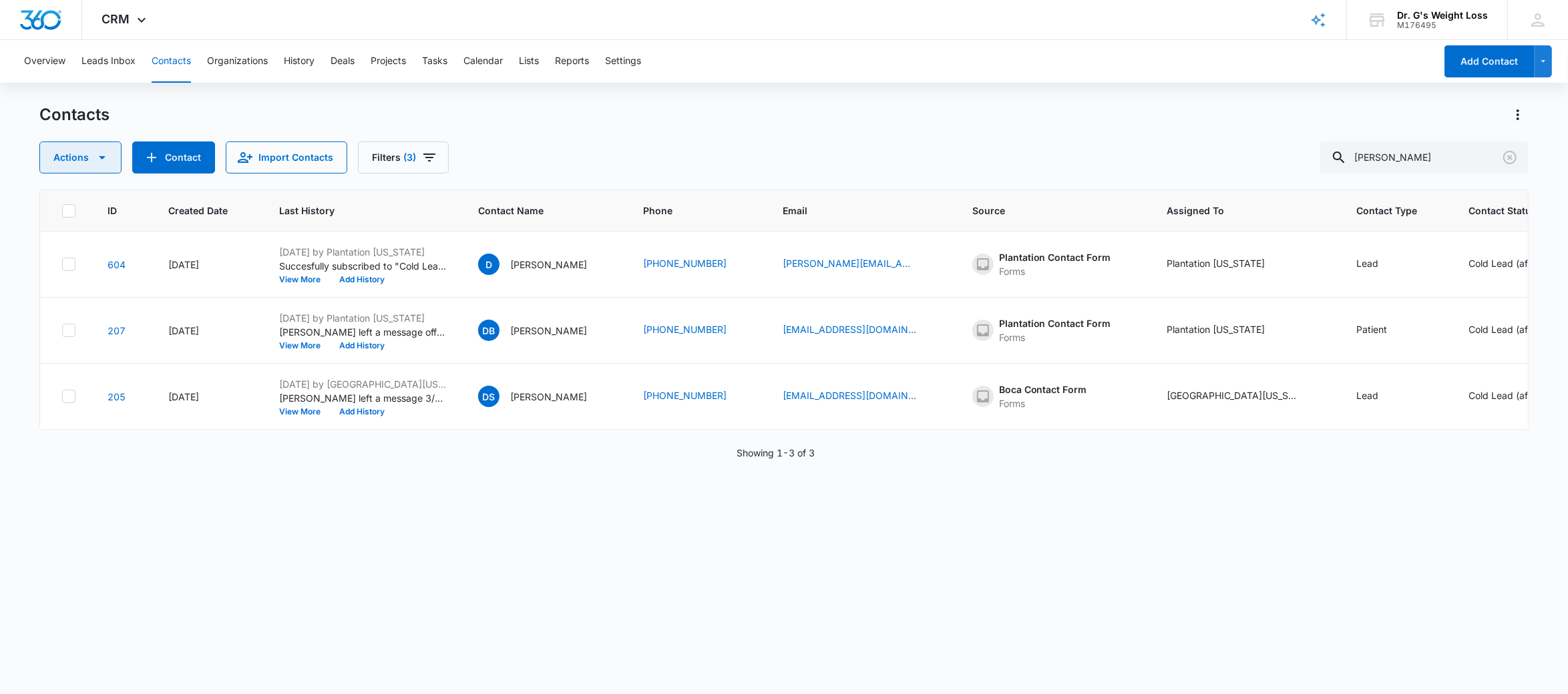
click at [104, 148] on button "Actions" at bounding box center [81, 157] width 82 height 32
click at [184, 109] on div "Contacts" at bounding box center [784, 115] width 1490 height 22
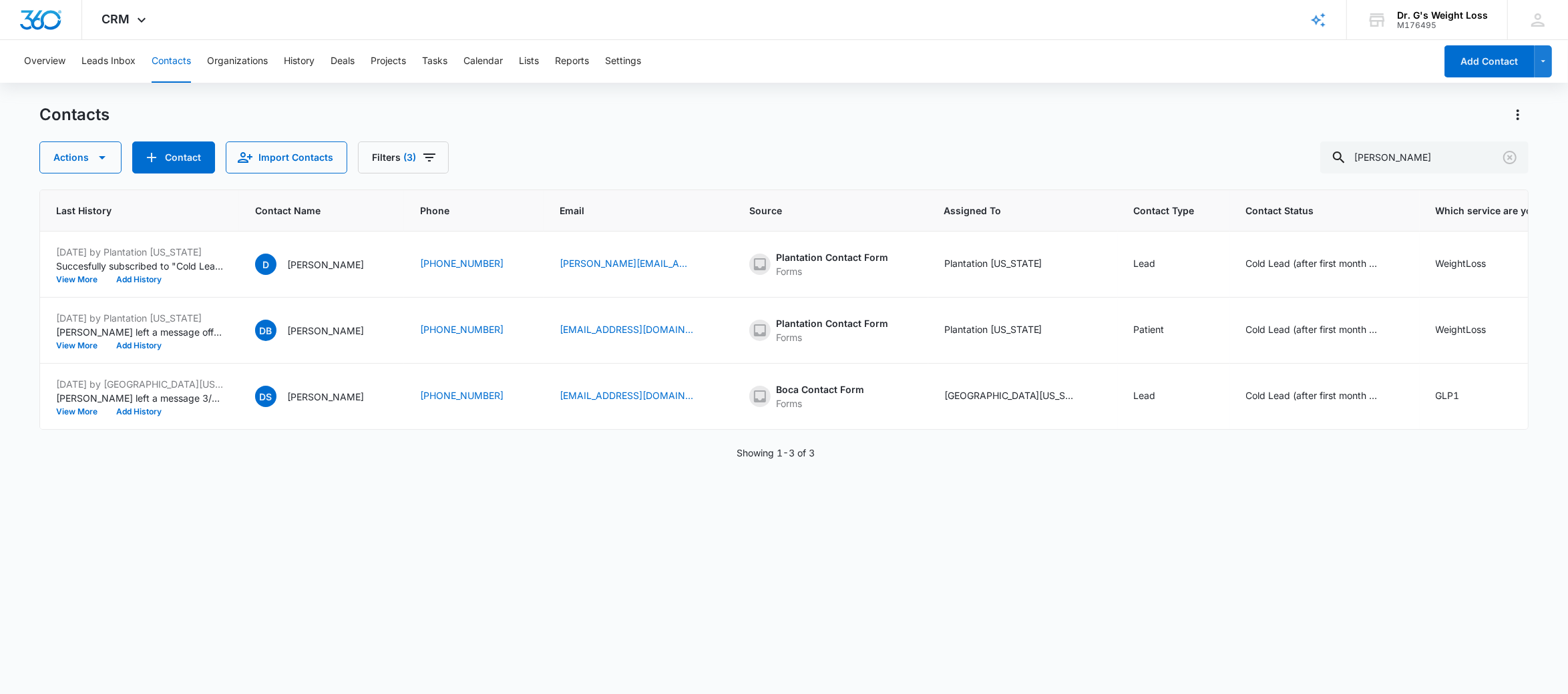
scroll to position [0, 307]
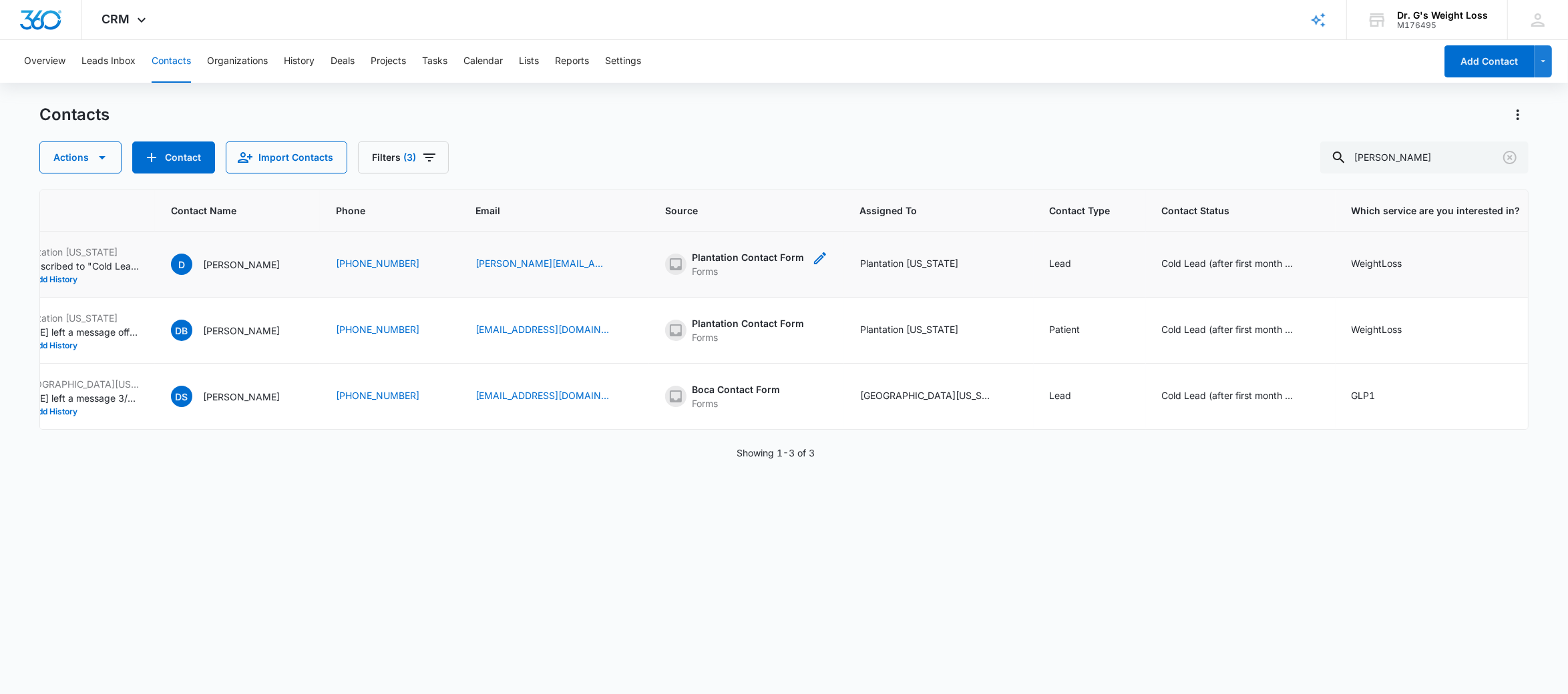
click at [812, 257] on icon "Source - [object Object] - Select to Edit Field" at bounding box center [819, 257] width 16 height 16
click at [746, 181] on div at bounding box center [752, 184] width 22 height 22
click at [749, 143] on div "Source Source Cancel Save" at bounding box center [726, 195] width 129 height 122
click at [1049, 257] on div "Lead" at bounding box center [1089, 264] width 80 height 16
click at [1219, 269] on div "Cold Lead (after first month no interest)" at bounding box center [1240, 264] width 157 height 16
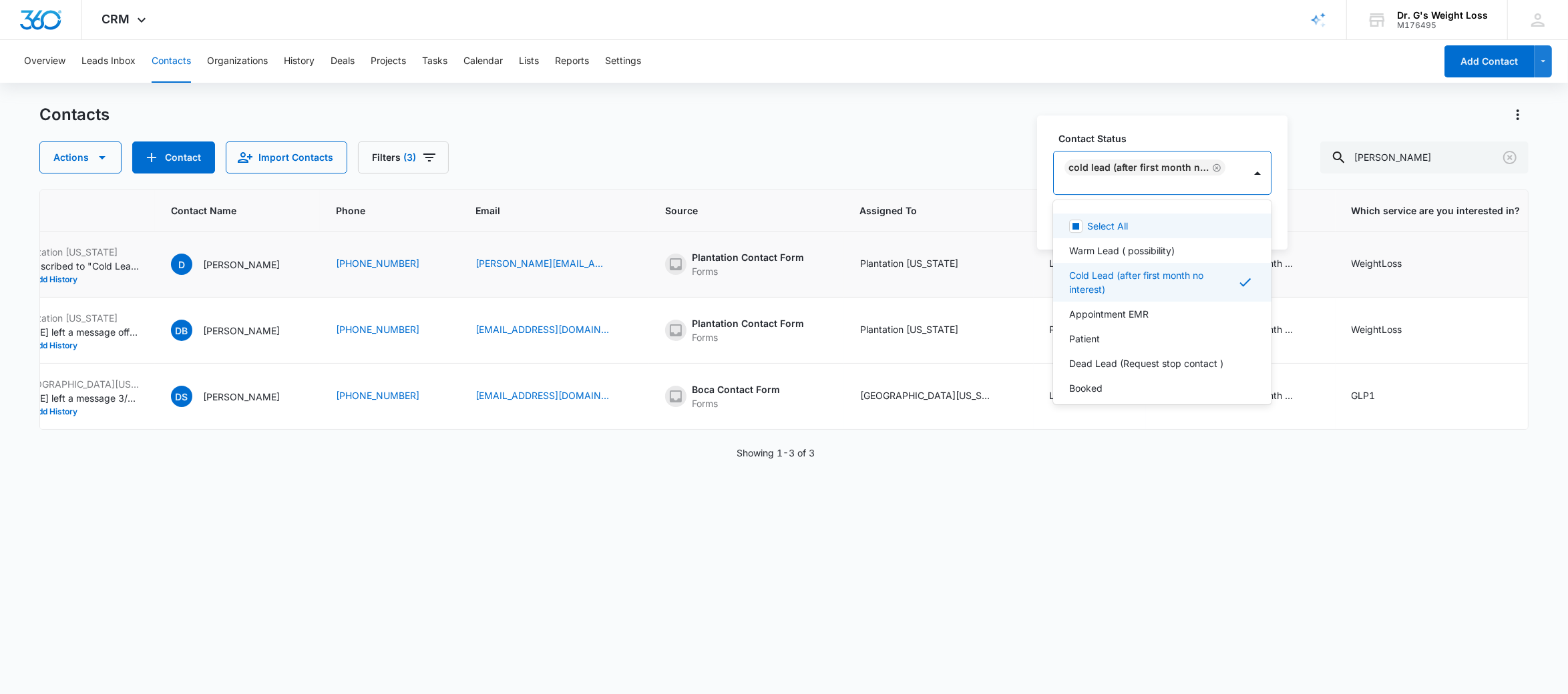
scroll to position [1, 0]
click at [1189, 181] on div at bounding box center [1146, 187] width 161 height 16
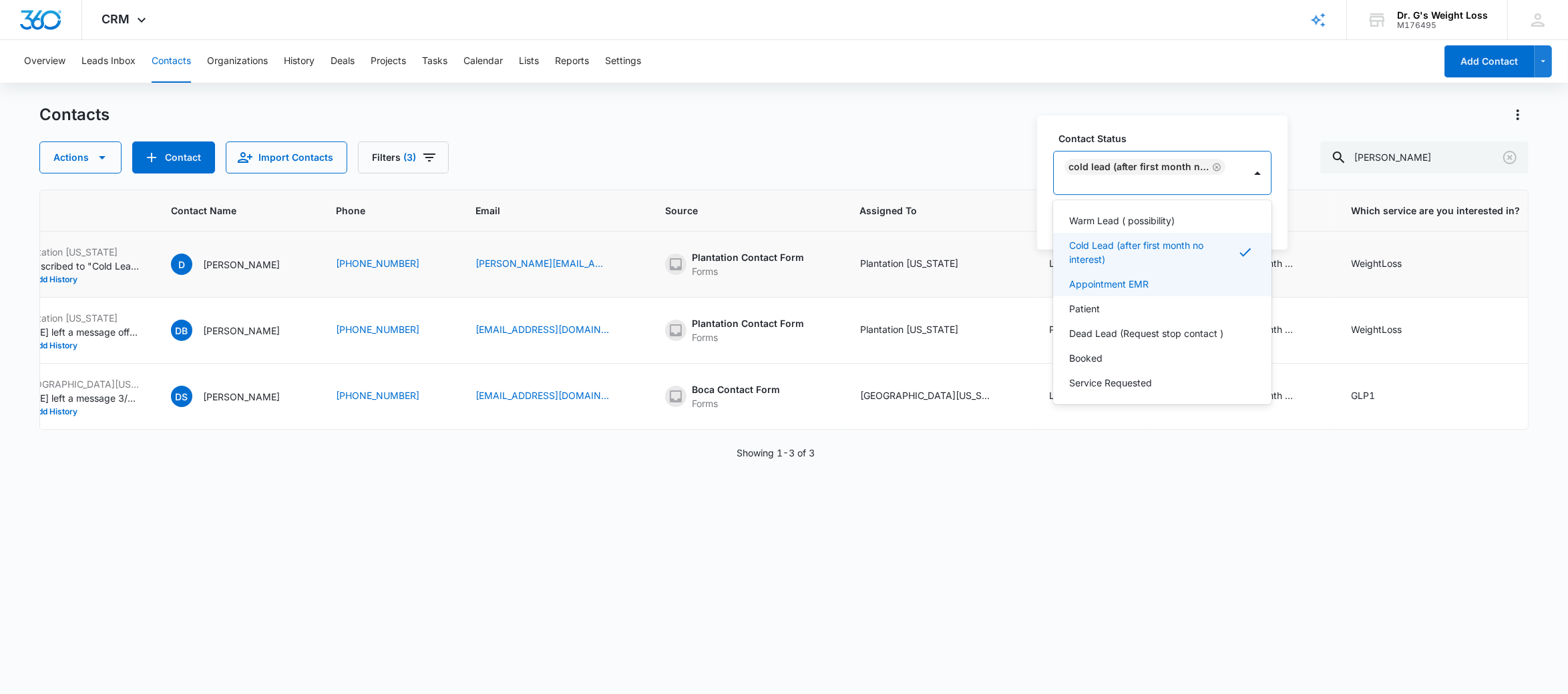
scroll to position [32, 0]
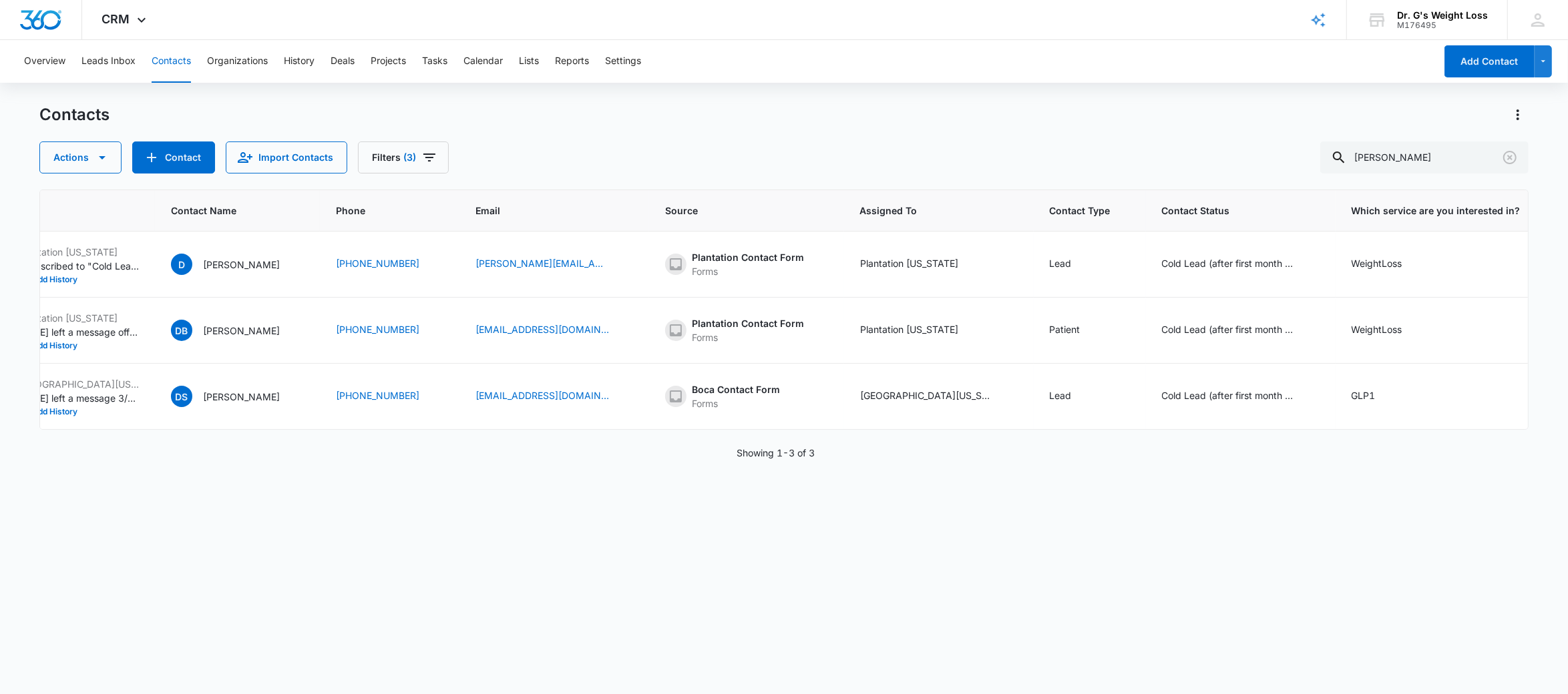
click at [612, 515] on div "ID Created Date Last History Contact Name Phone Email Source Assigned To Contac…" at bounding box center [784, 433] width 1490 height 487
click at [415, 161] on button "Filters (3)" at bounding box center [404, 157] width 91 height 32
click at [513, 204] on icon "Show Assigned To filters" at bounding box center [515, 206] width 3 height 7
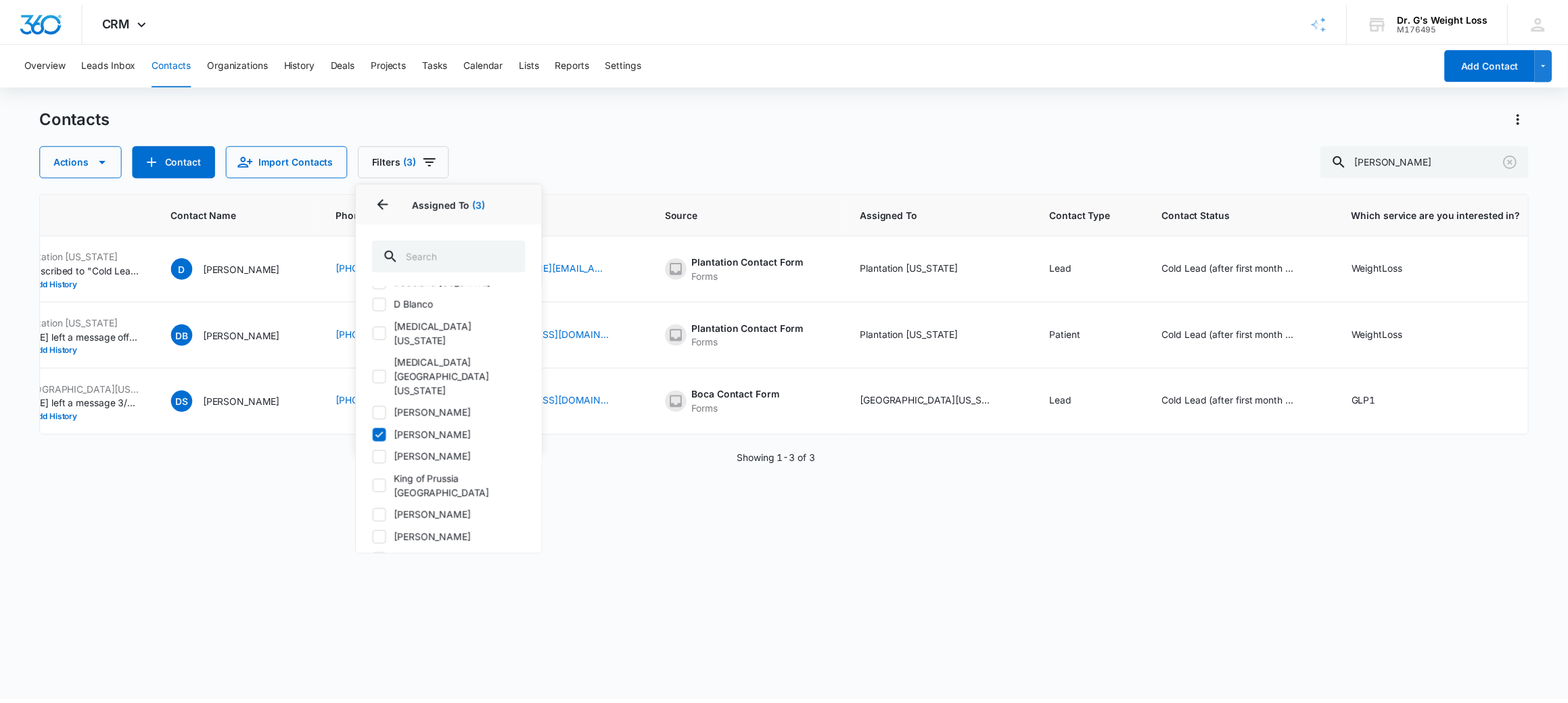
scroll to position [200, 0]
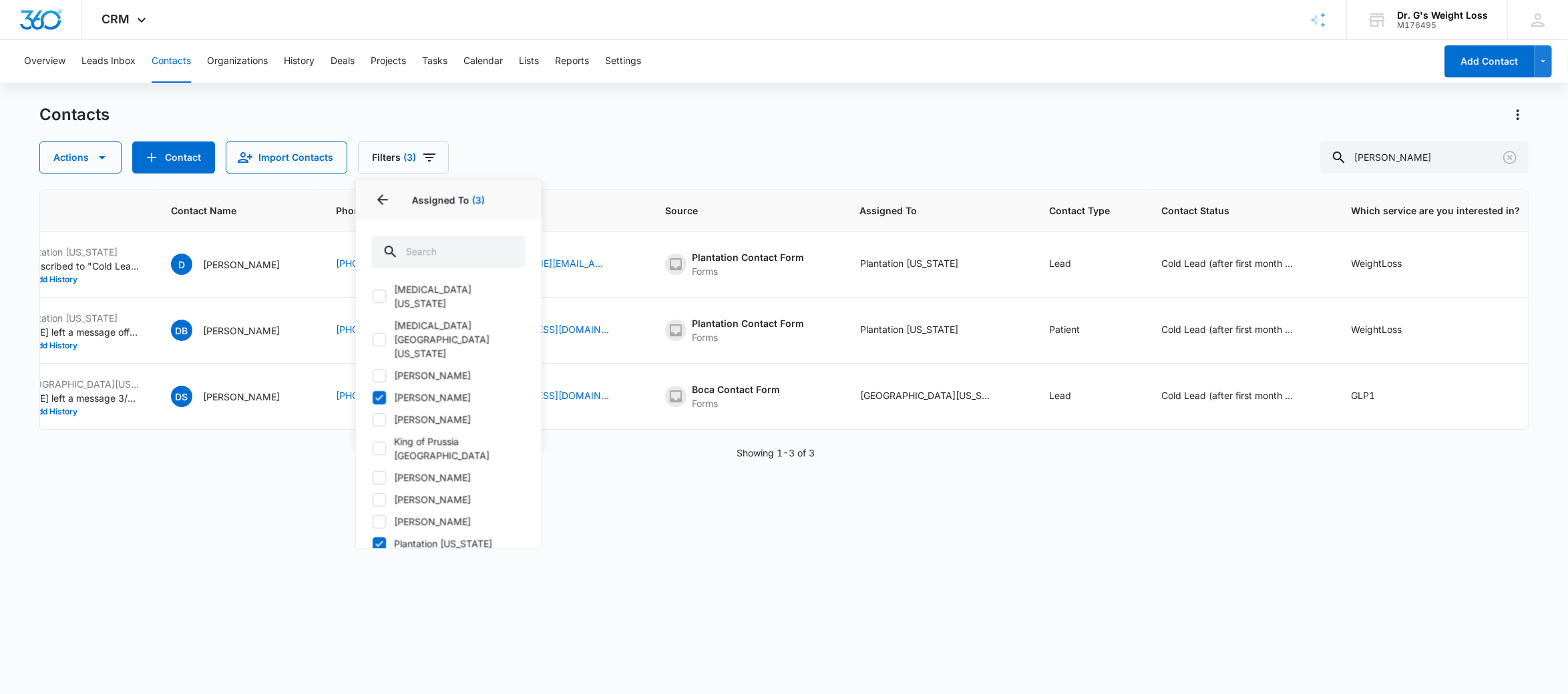
click at [613, 535] on div "ID Created Date Last History Contact Name Phone Email Source Assigned To Contac…" at bounding box center [784, 433] width 1490 height 487
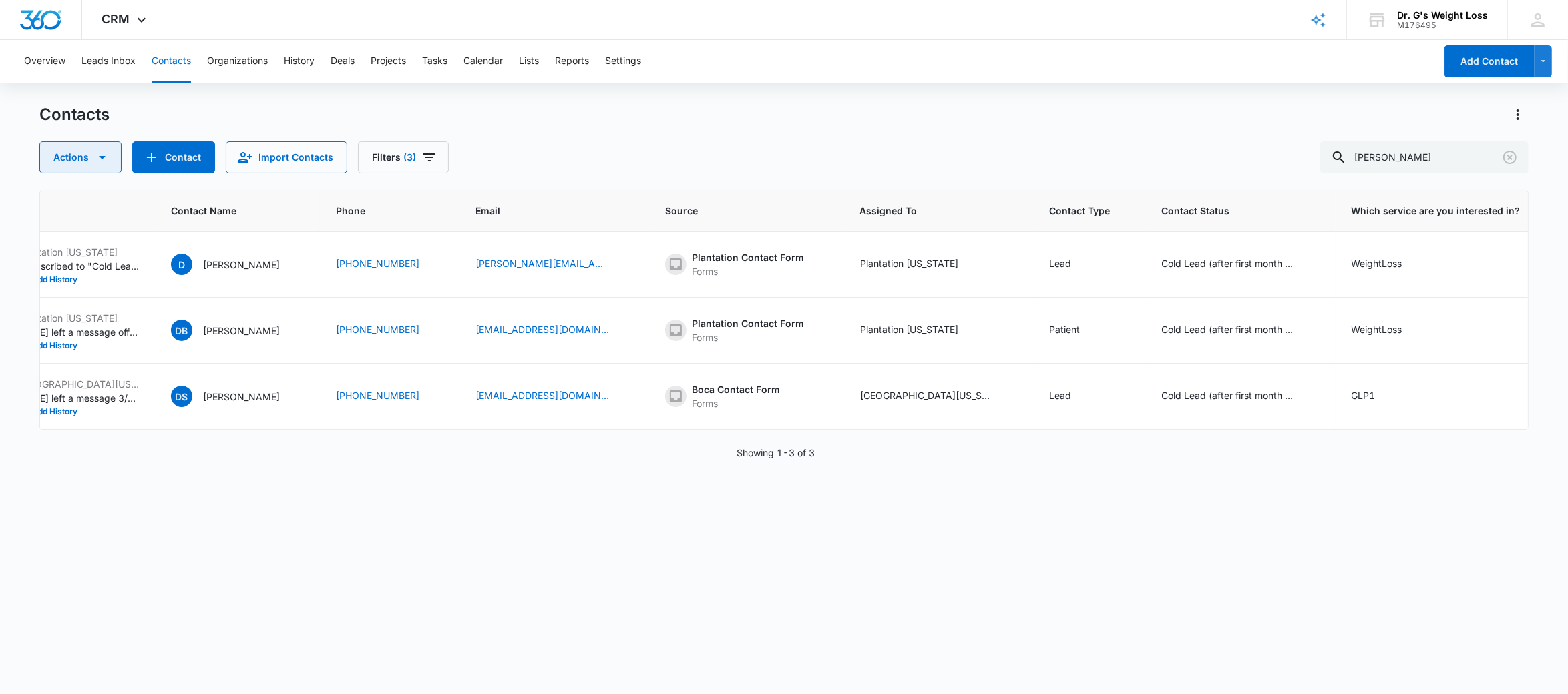
click at [94, 154] on icon "button" at bounding box center [101, 157] width 16 height 16
click at [107, 55] on button "Leads Inbox" at bounding box center [108, 61] width 54 height 43
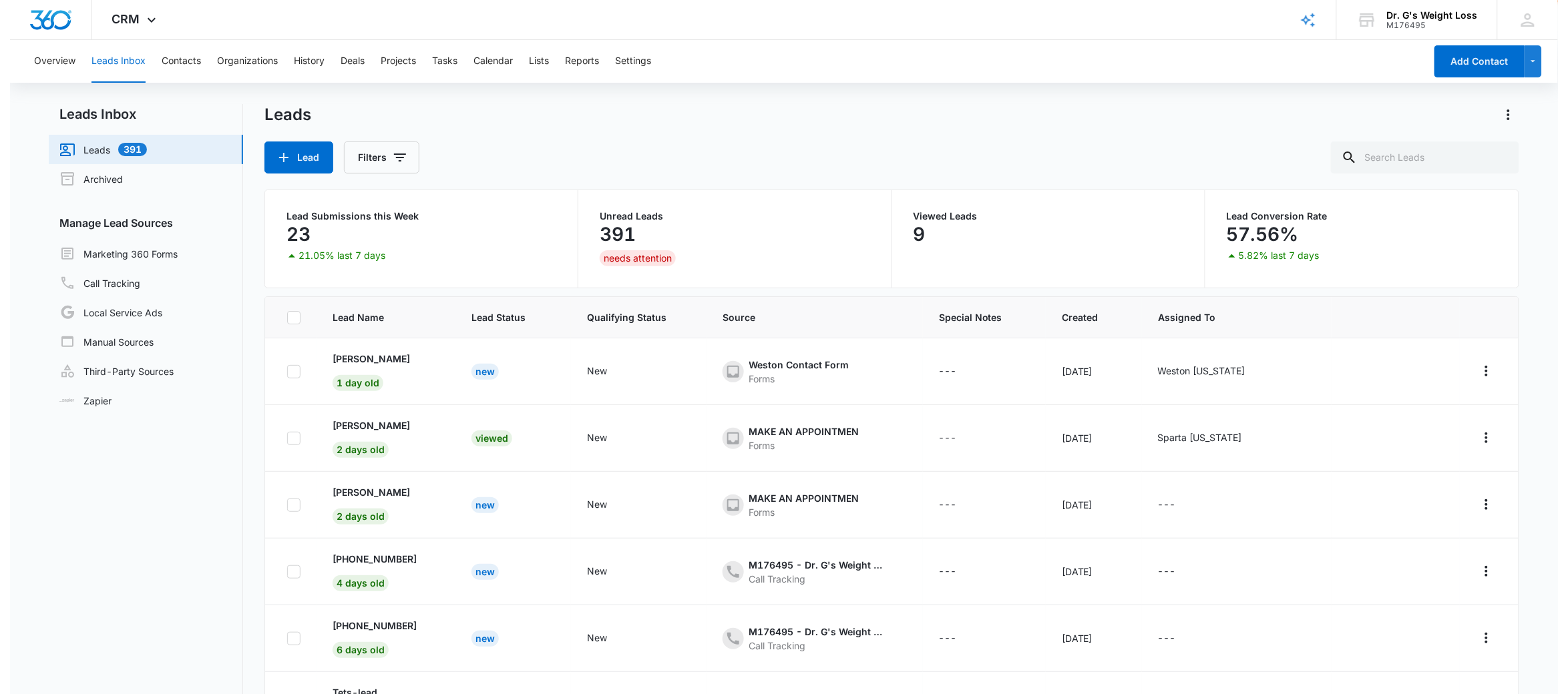
scroll to position [87, 0]
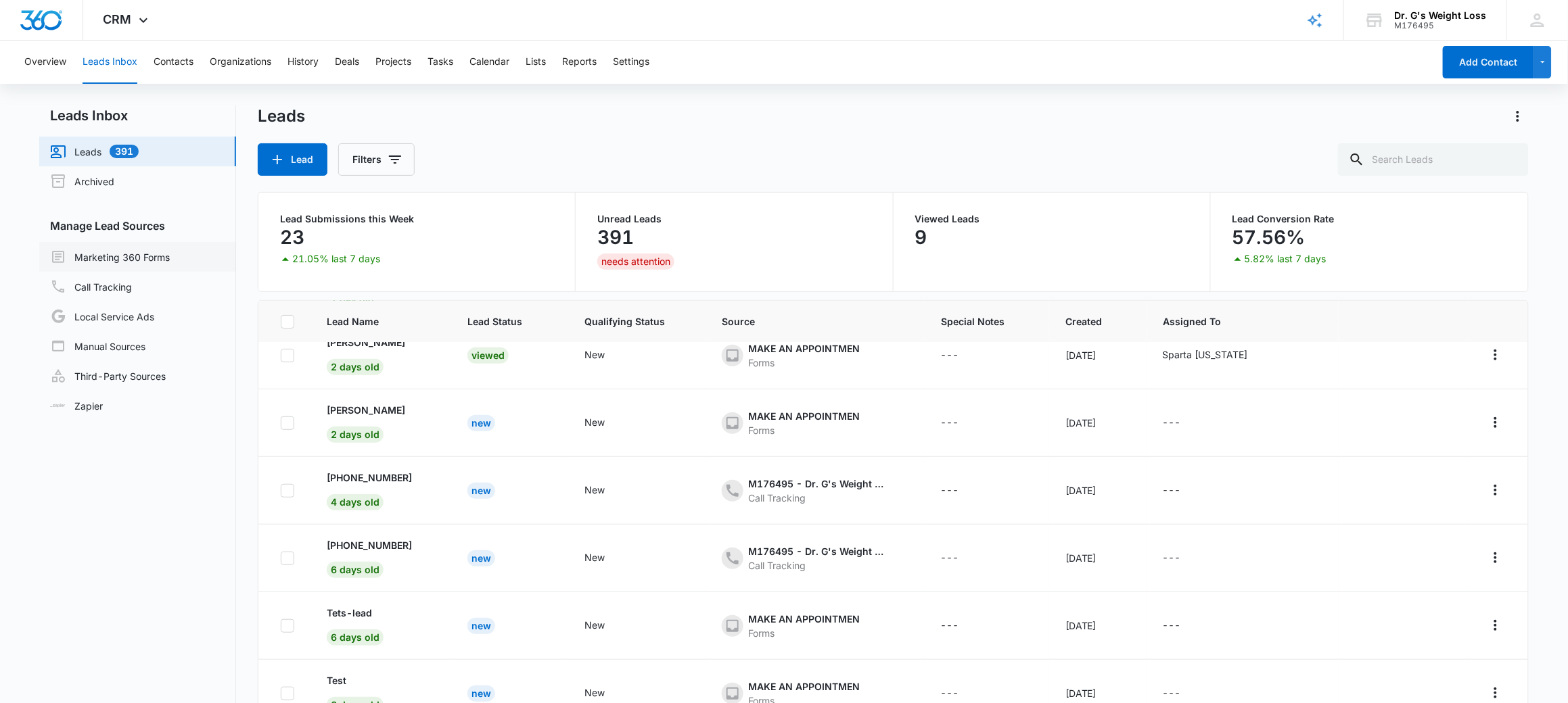
click at [121, 251] on link "Marketing 360 Forms" at bounding box center [110, 256] width 119 height 16
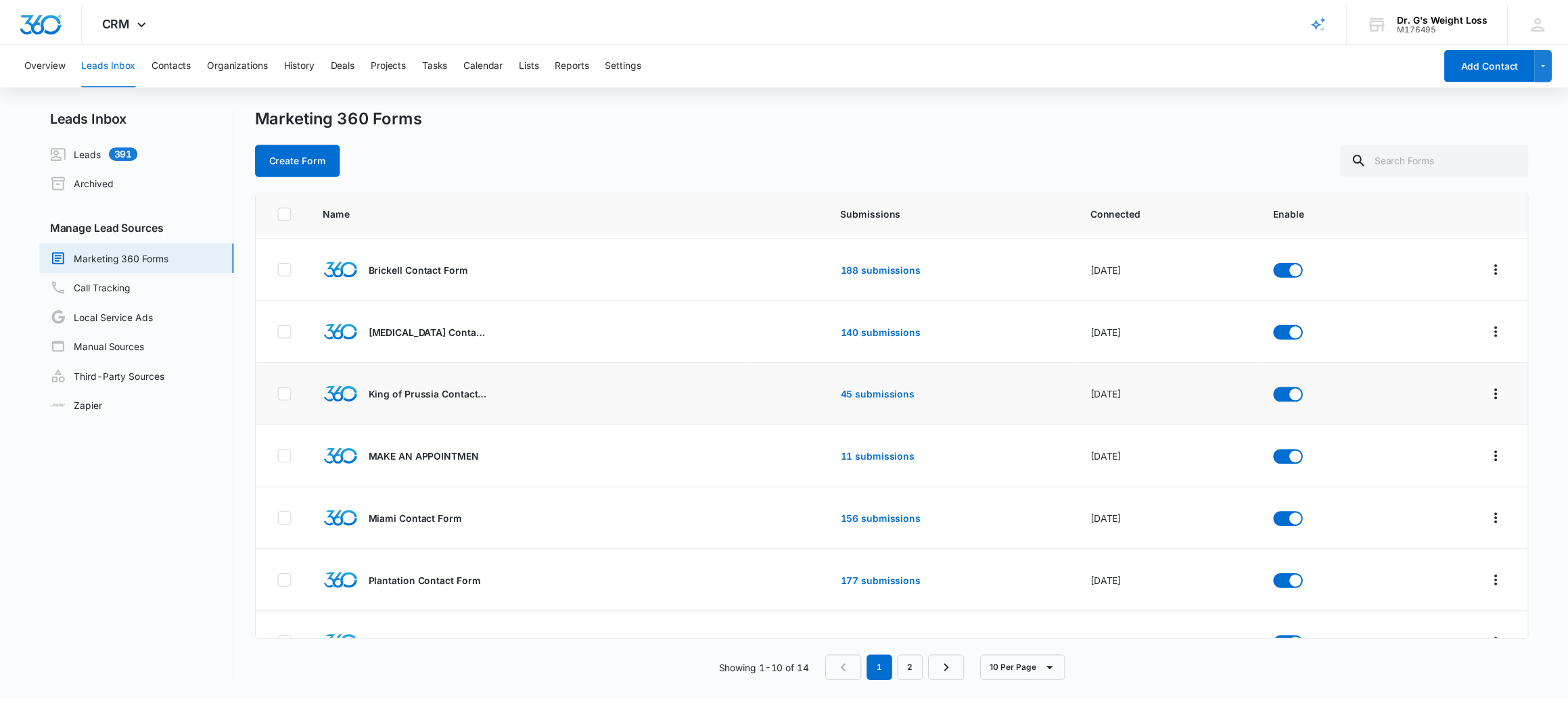
scroll to position [221, 0]
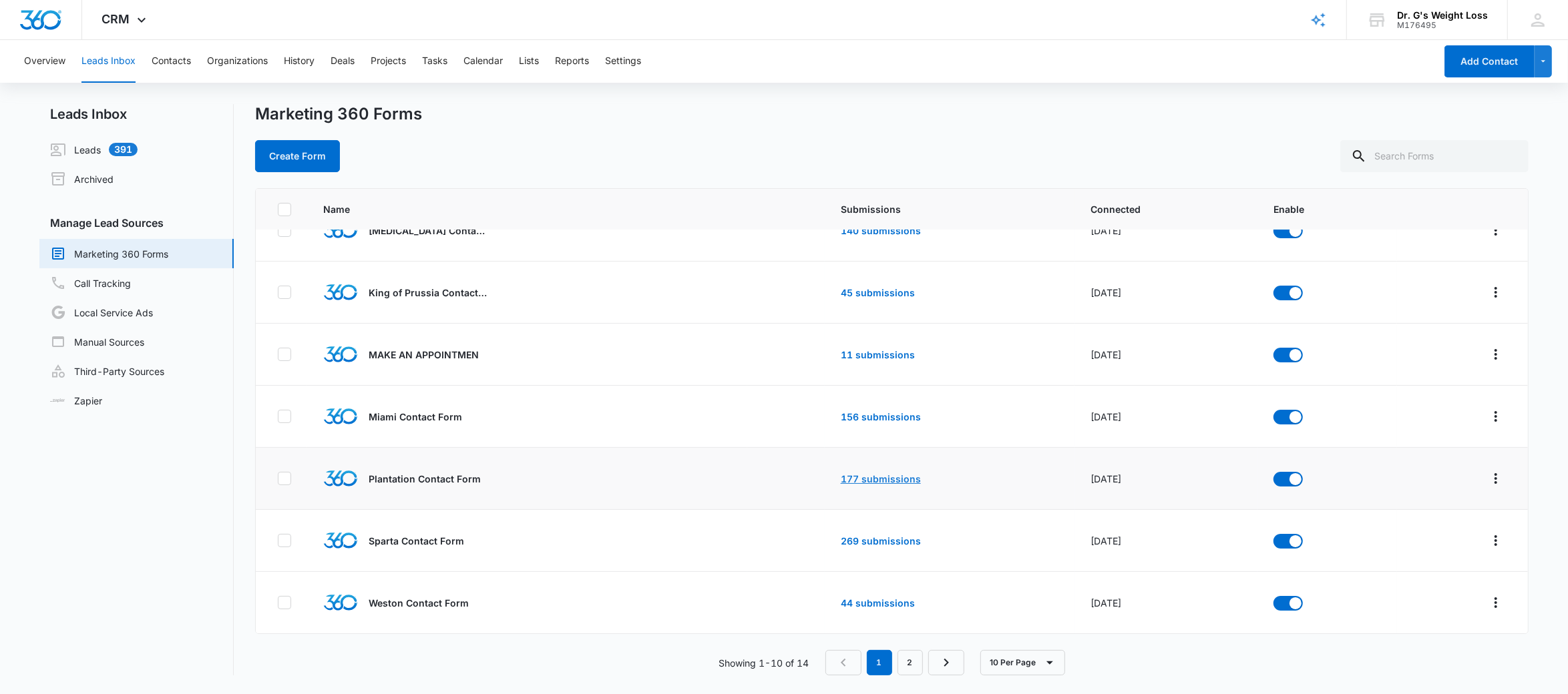
click at [875, 478] on link "177 submissions" at bounding box center [880, 478] width 80 height 11
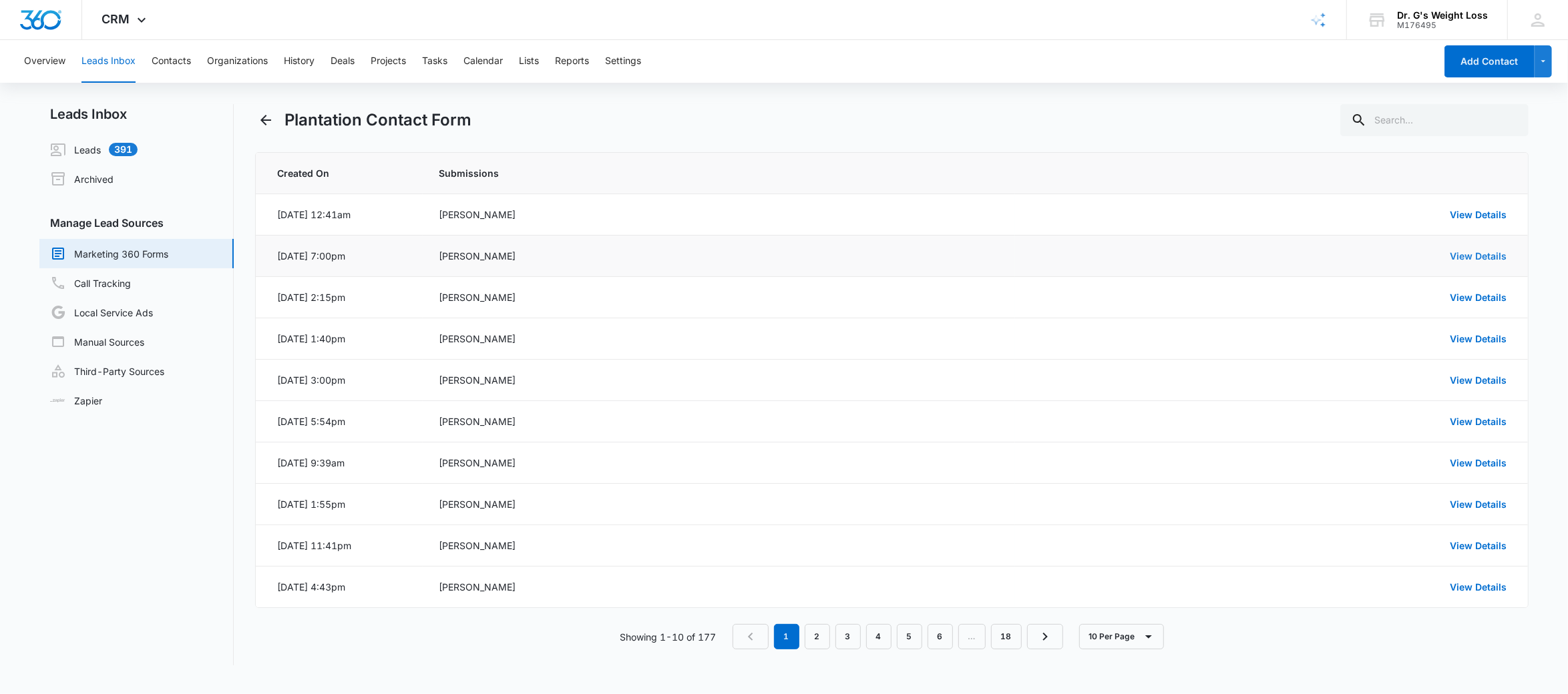
click at [1494, 257] on link "View Details" at bounding box center [1478, 255] width 57 height 11
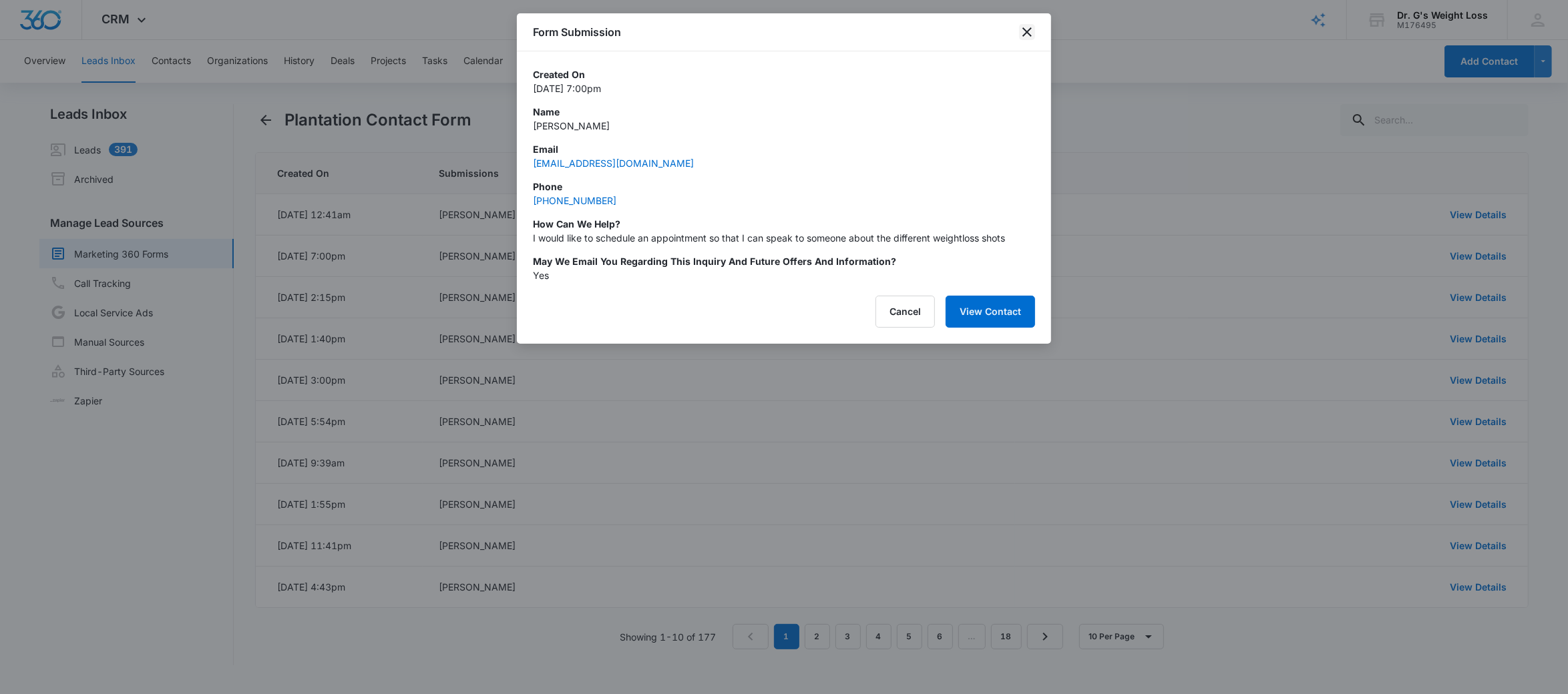
click at [1024, 35] on icon "close" at bounding box center [1027, 32] width 10 height 10
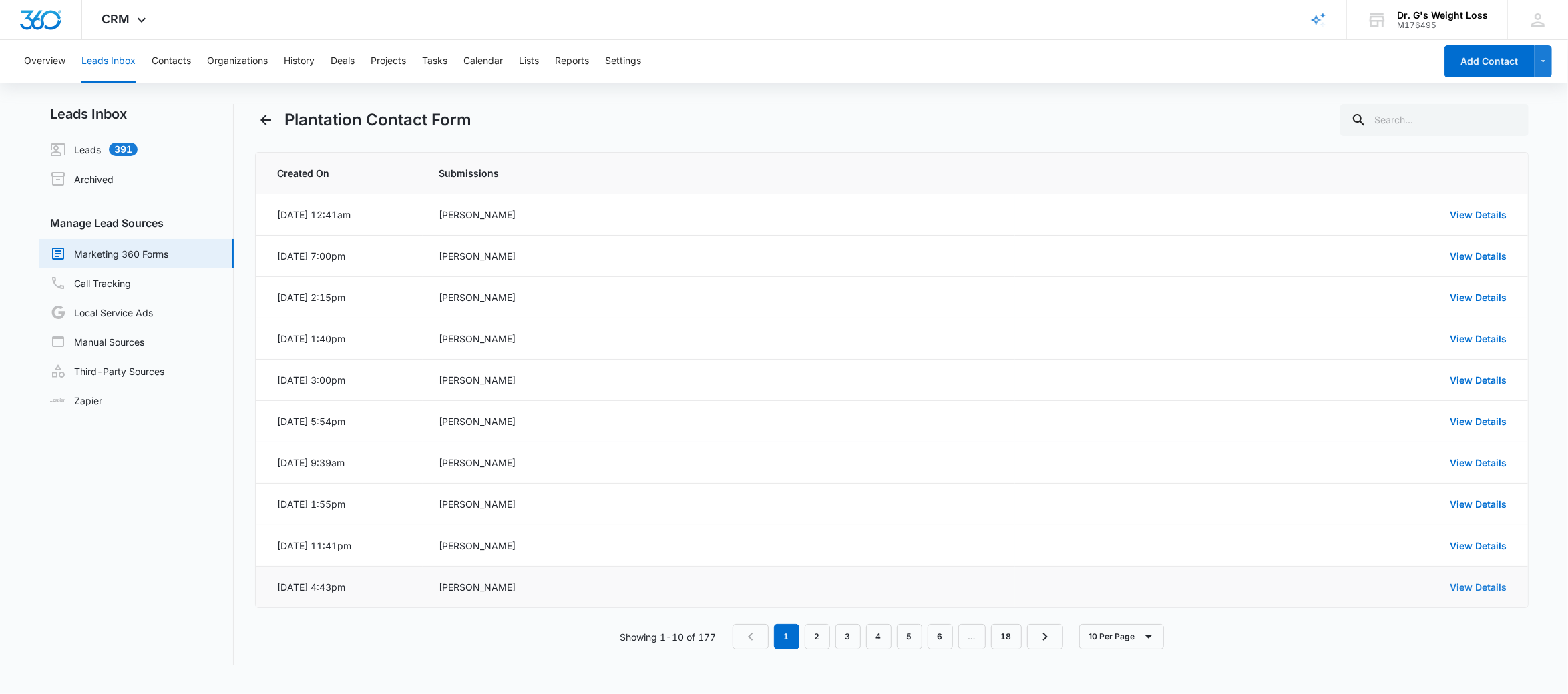
click at [1466, 588] on link "View Details" at bounding box center [1478, 587] width 57 height 11
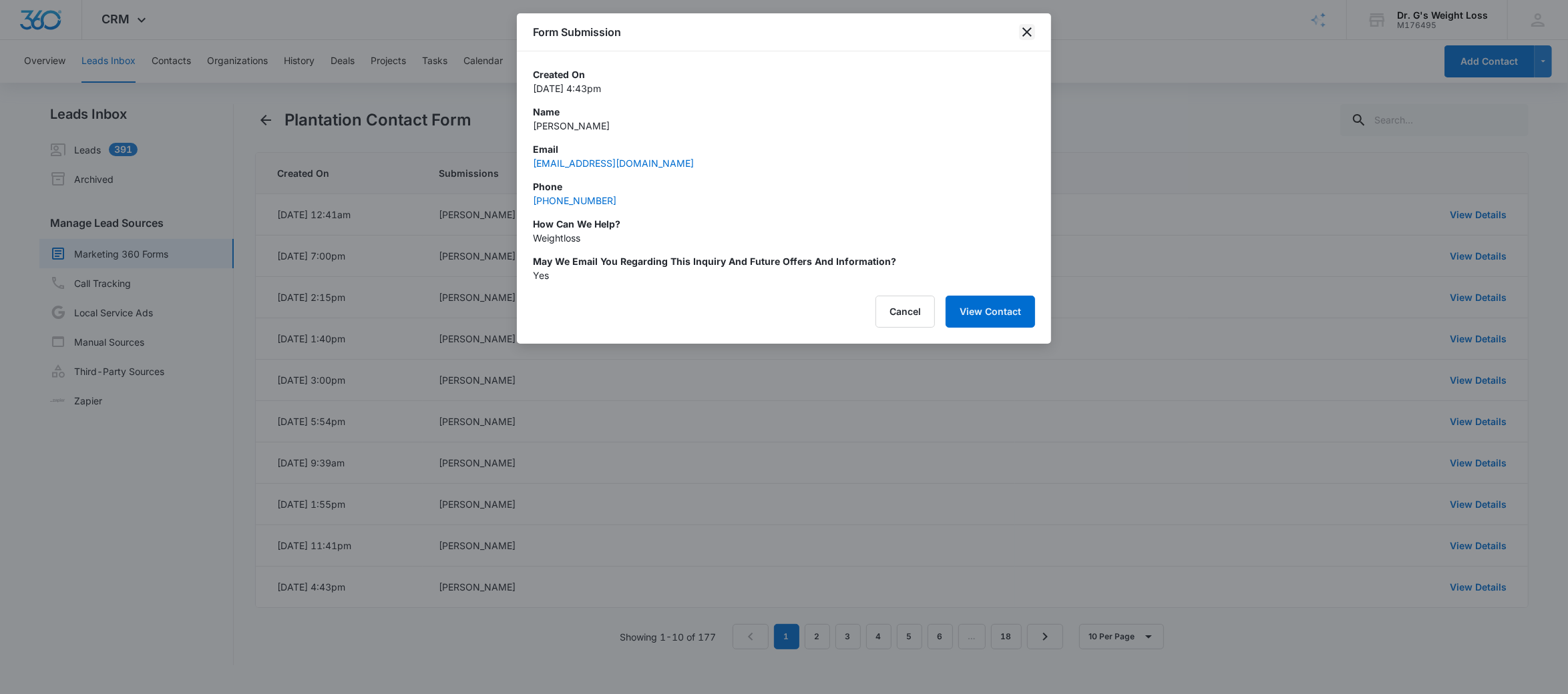
click at [1026, 32] on icon "close" at bounding box center [1027, 32] width 10 height 10
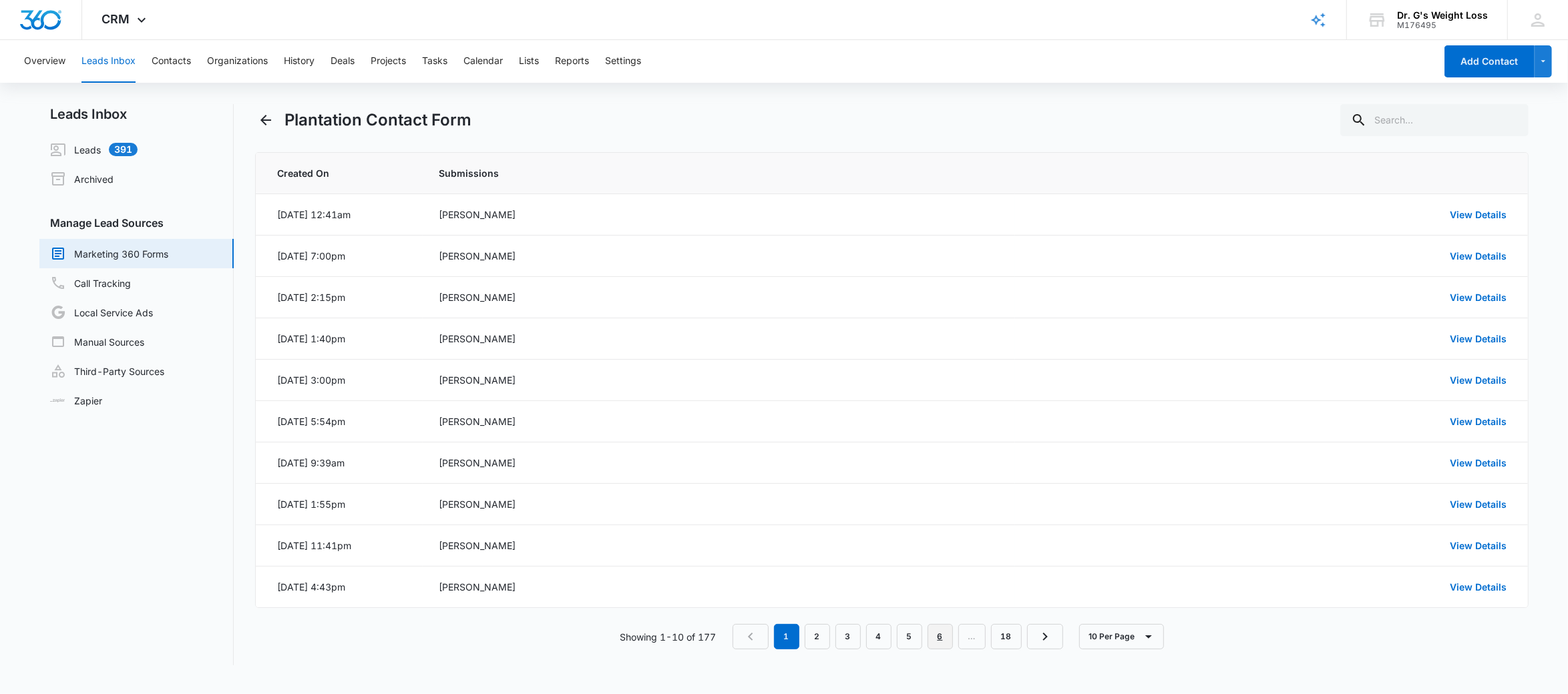
click at [943, 640] on link "6" at bounding box center [940, 637] width 25 height 25
click at [1460, 337] on link "View Details" at bounding box center [1478, 338] width 57 height 11
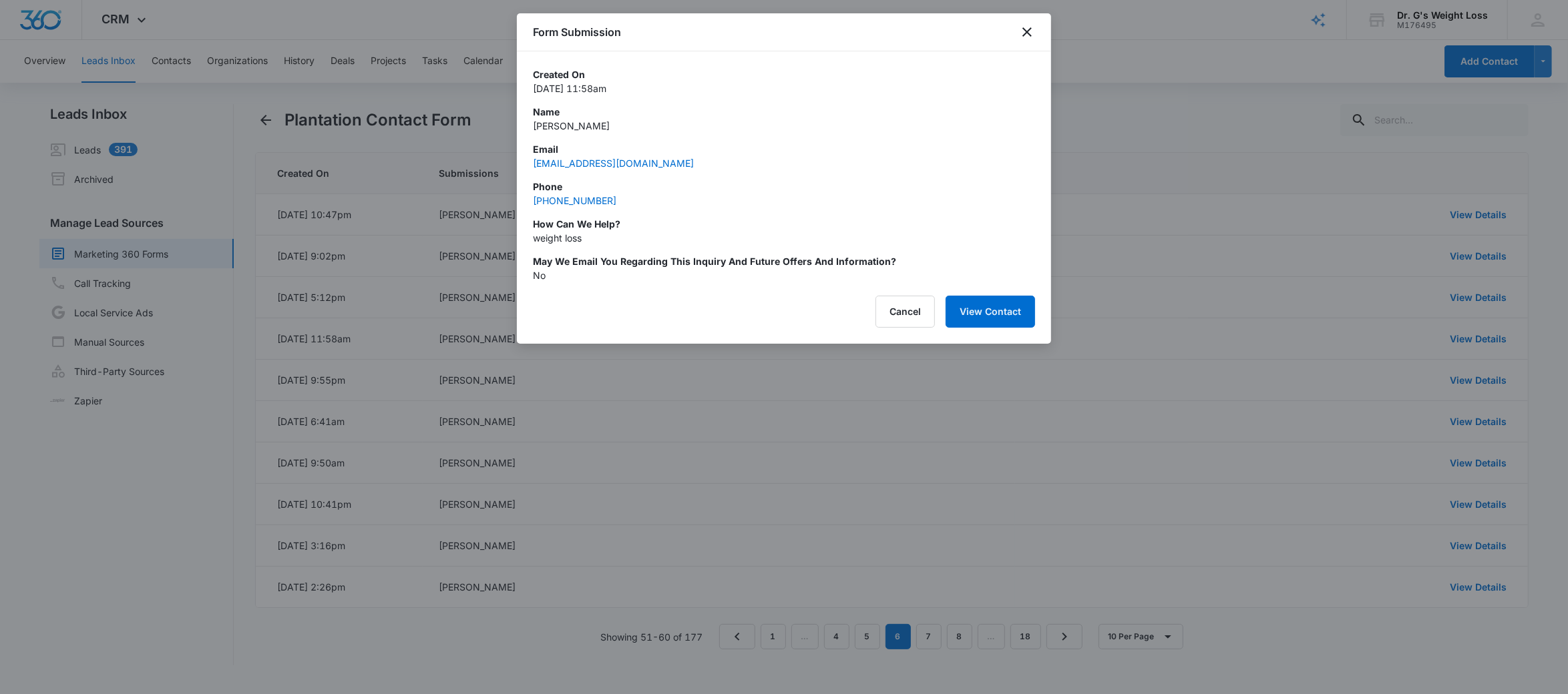
click at [1485, 552] on div at bounding box center [784, 347] width 1568 height 694
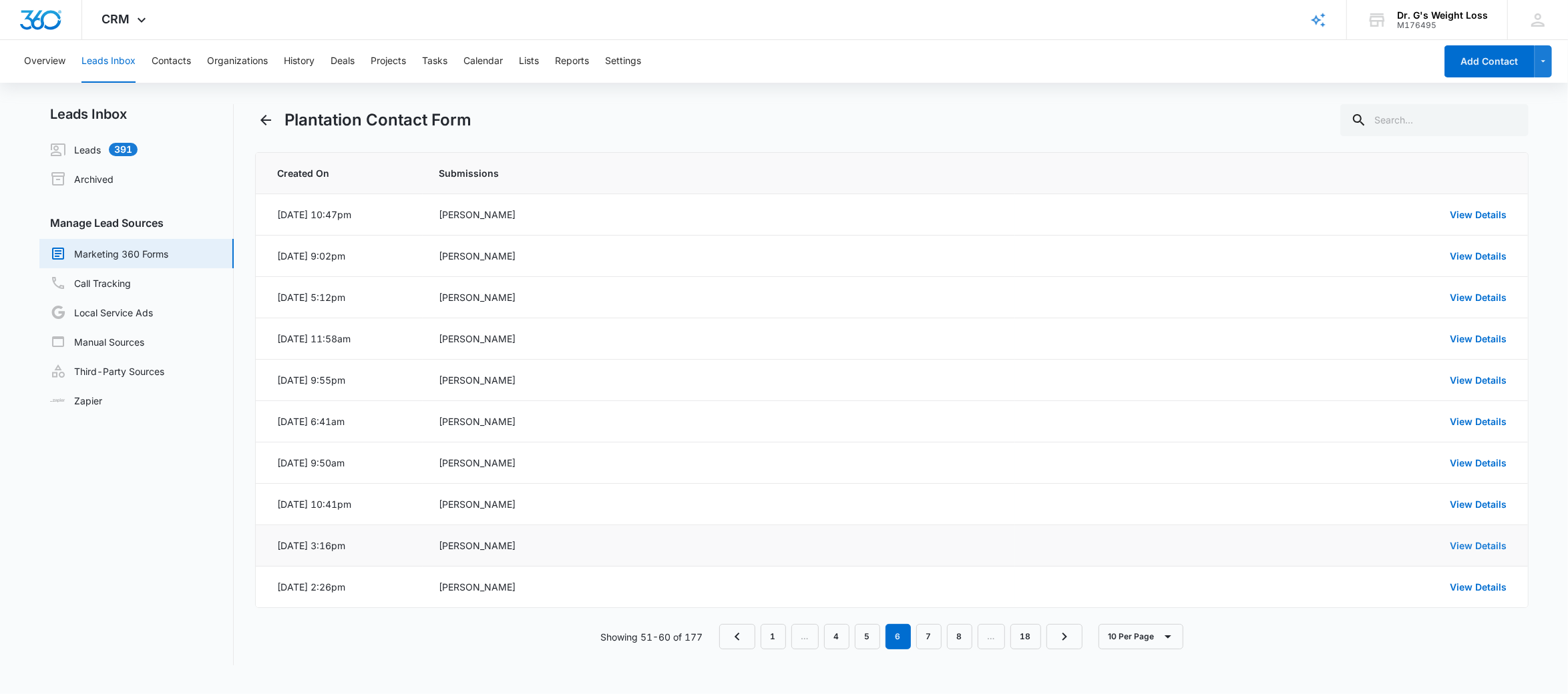
click at [1482, 548] on link "View Details" at bounding box center [1478, 545] width 57 height 11
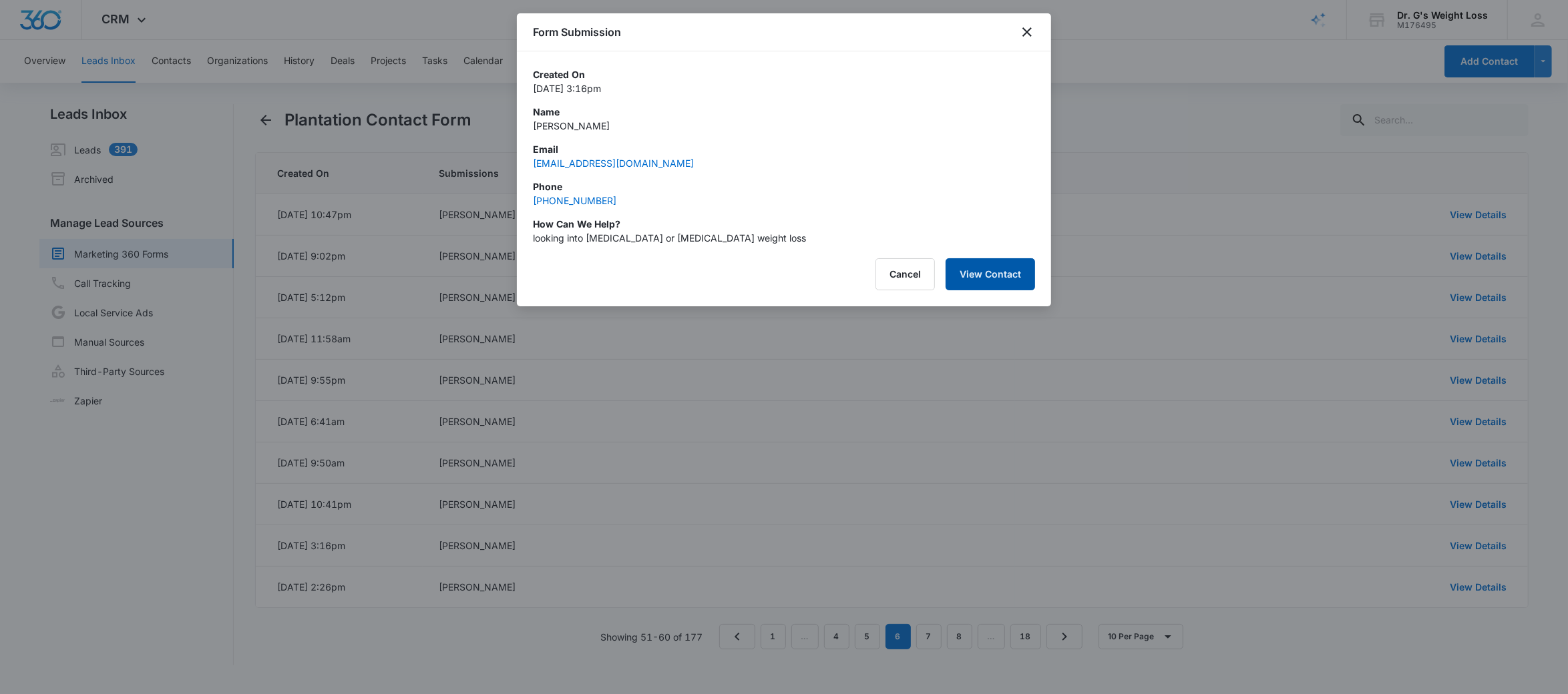
click at [976, 275] on button "View Contact" at bounding box center [990, 274] width 90 height 32
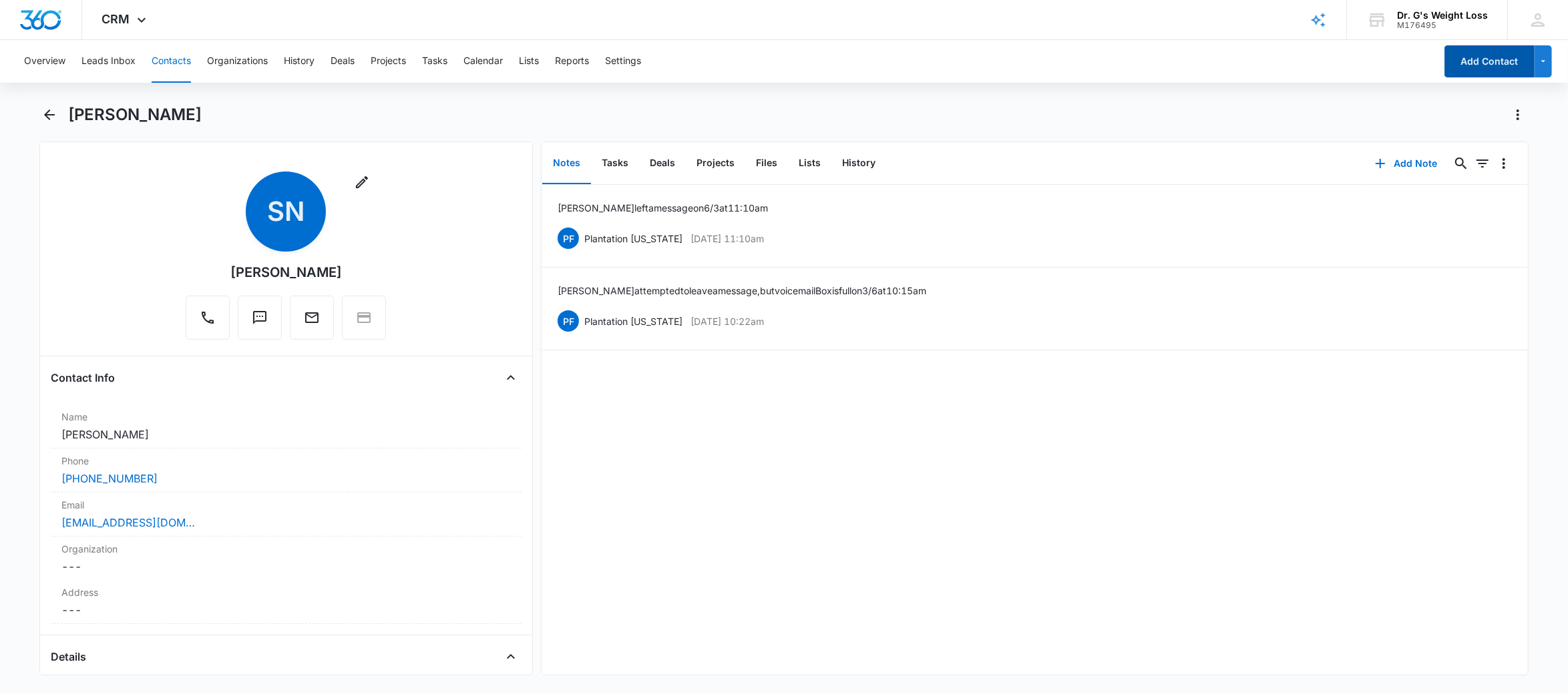
click at [1502, 66] on button "Add Contact" at bounding box center [1489, 61] width 90 height 32
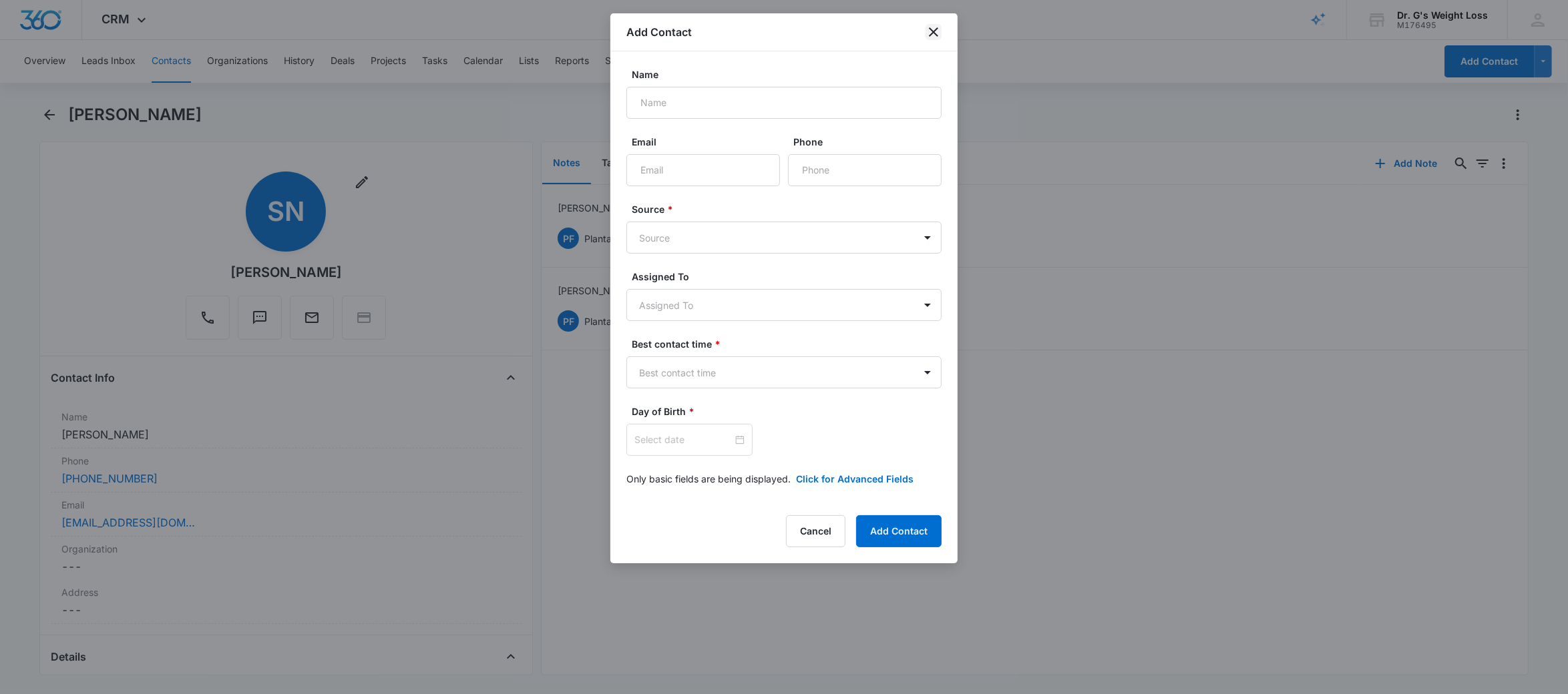
click at [936, 32] on icon "close" at bounding box center [933, 31] width 16 height 16
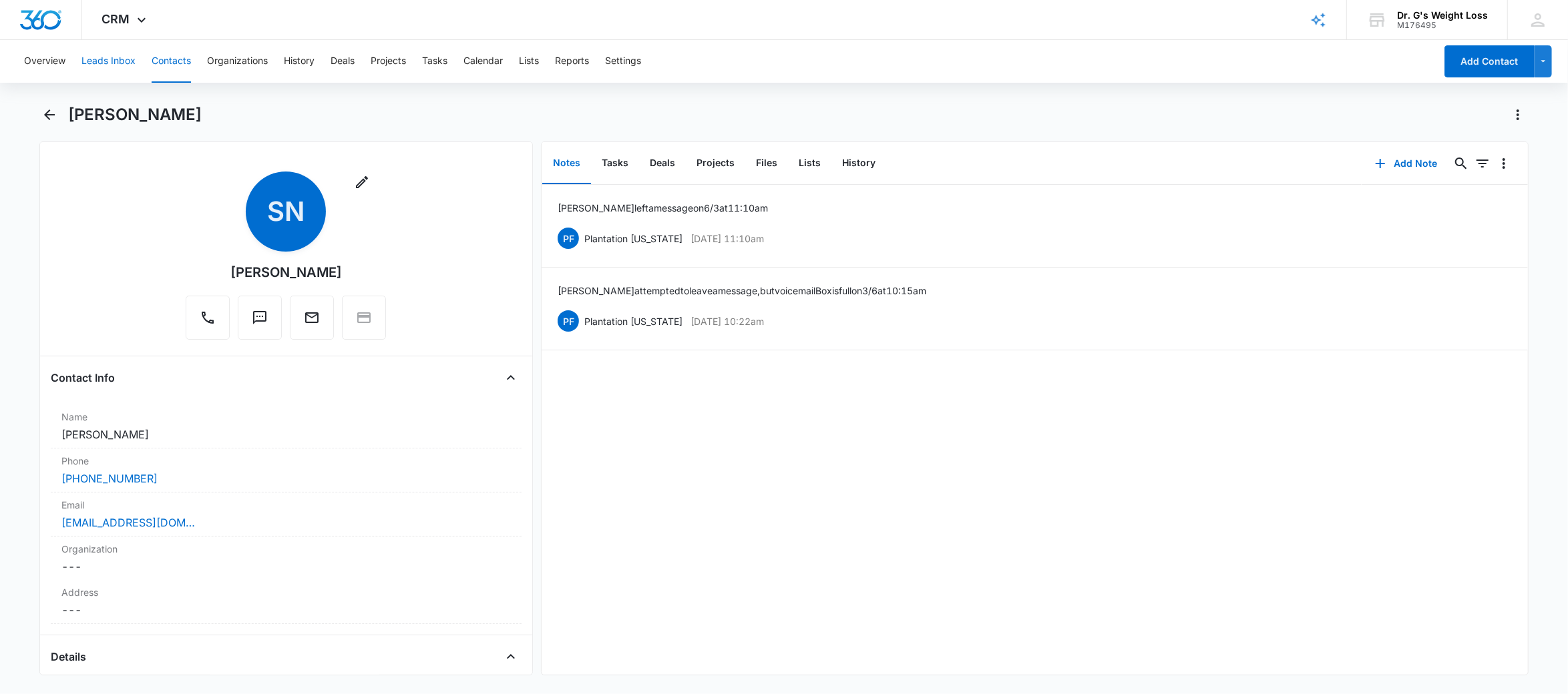
click at [99, 58] on button "Leads Inbox" at bounding box center [108, 61] width 54 height 43
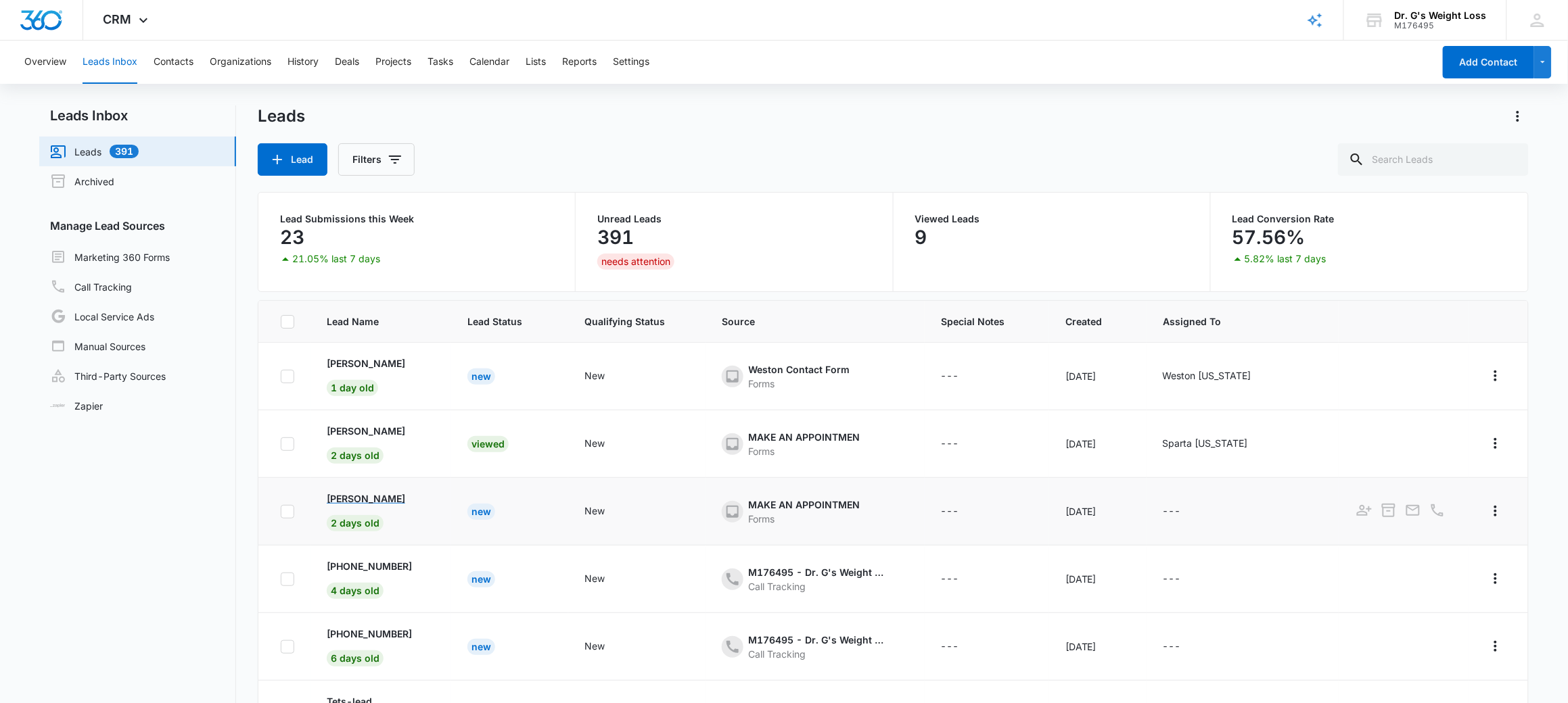
click at [343, 503] on p "Karuri Munene" at bounding box center [366, 498] width 79 height 14
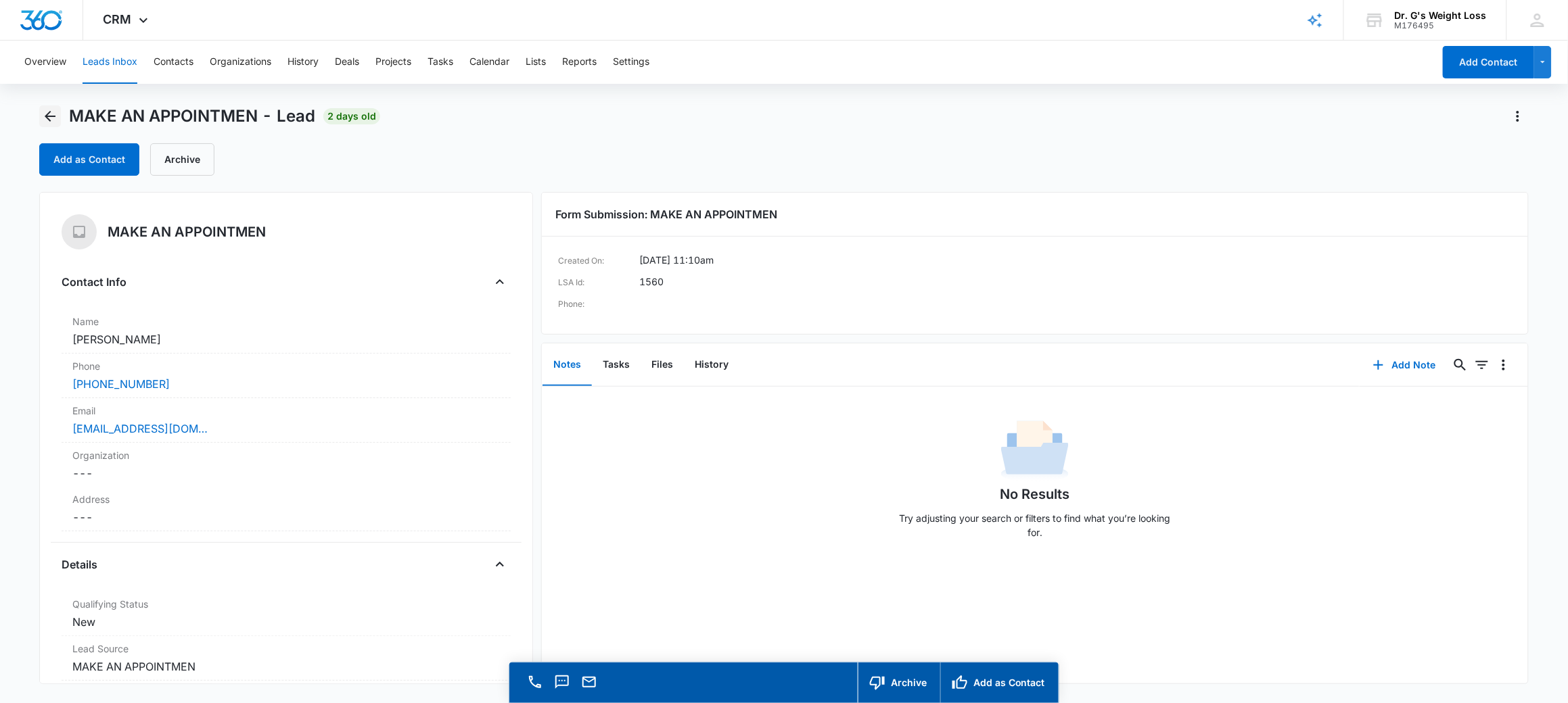
click at [45, 122] on icon "Back" at bounding box center [49, 116] width 16 height 16
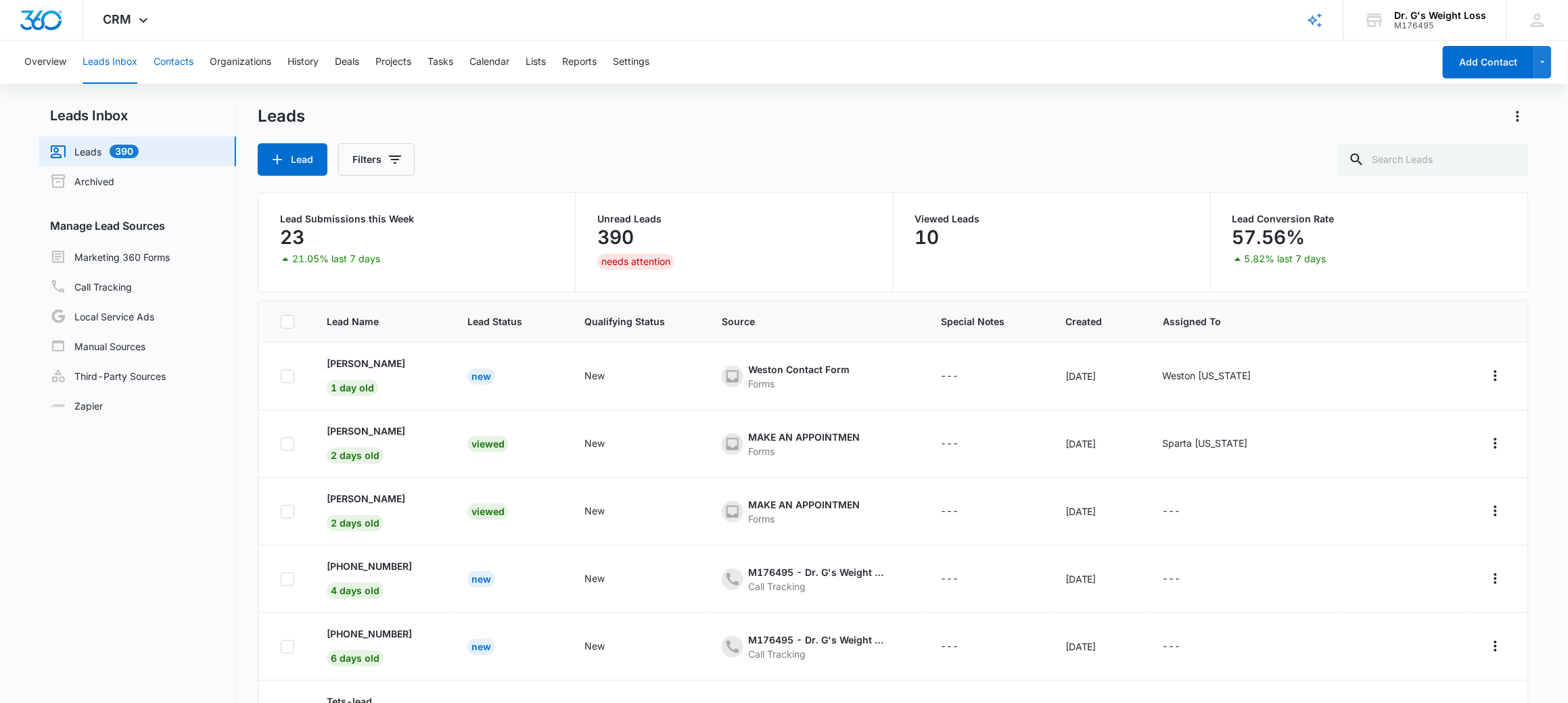
click at [176, 63] on button "Contacts" at bounding box center [173, 62] width 40 height 43
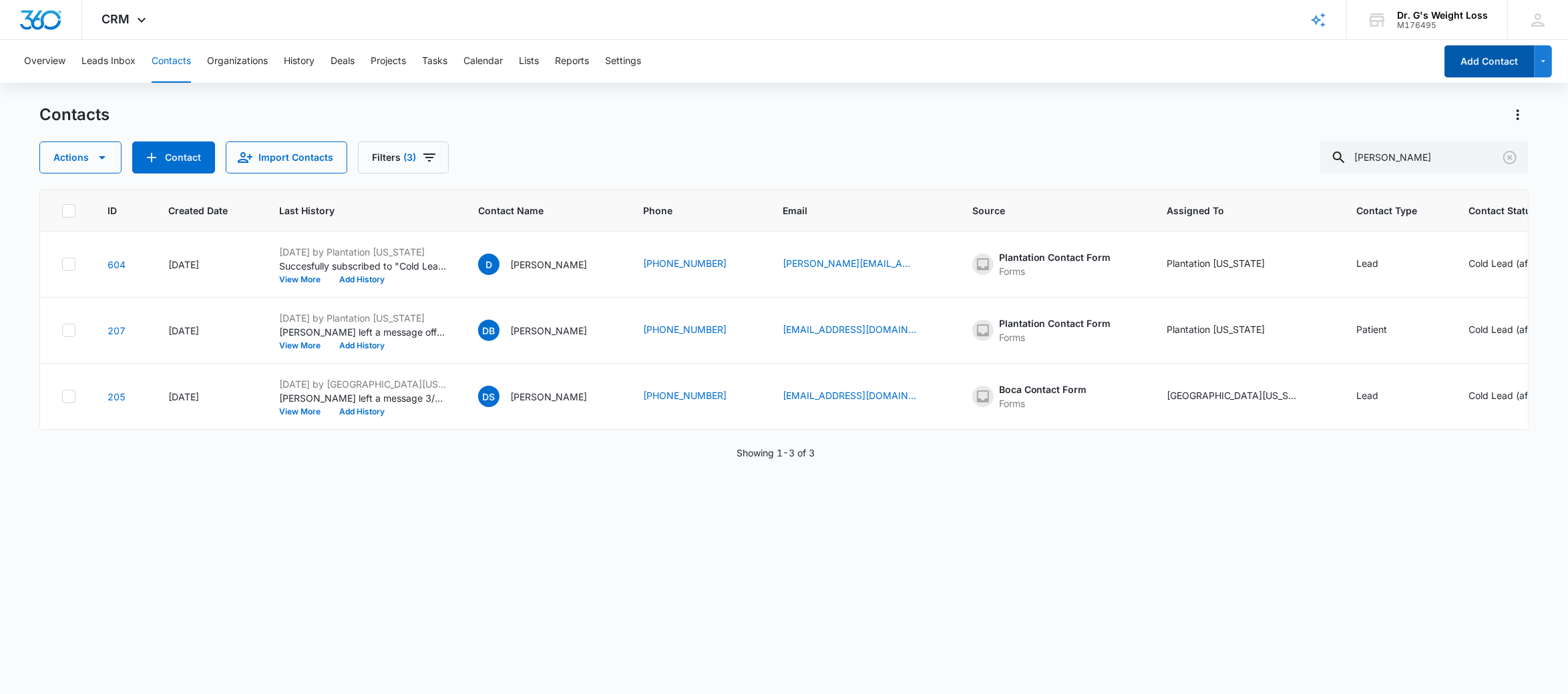
click at [1488, 58] on button "Add Contact" at bounding box center [1489, 61] width 90 height 32
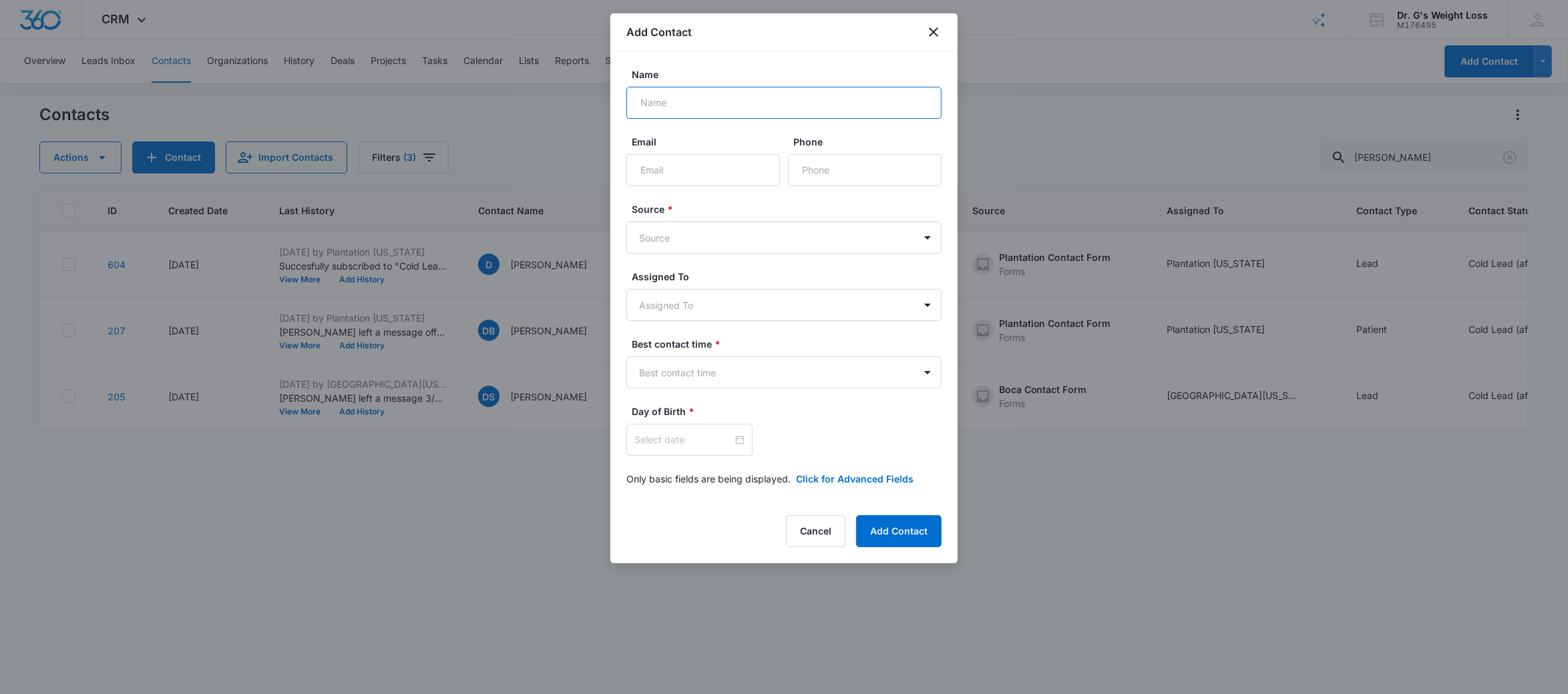
click at [698, 115] on input "Name" at bounding box center [784, 102] width 315 height 32
click at [656, 240] on body "CRM Apps Reputation Forms CRM Email Social Payments POS Content Ads Intelligenc…" at bounding box center [784, 347] width 1568 height 694
click at [934, 28] on div at bounding box center [784, 347] width 1568 height 694
click at [934, 28] on icon "close" at bounding box center [933, 31] width 16 height 16
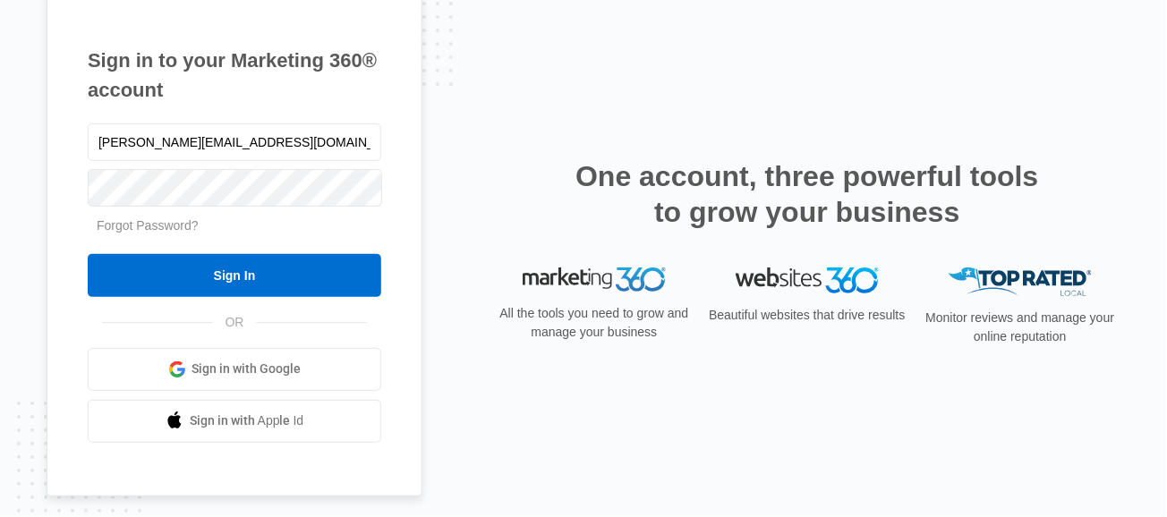
drag, startPoint x: 264, startPoint y: 146, endPoint x: -4, endPoint y: 172, distance: 269.6
click at [0, 172] on html "Sign in to your Marketing 360® account alie@drgsweightloss.com Forgot Password?…" at bounding box center [583, 258] width 1167 height 517
type input "plantation.floria@drgsweightloss.com"
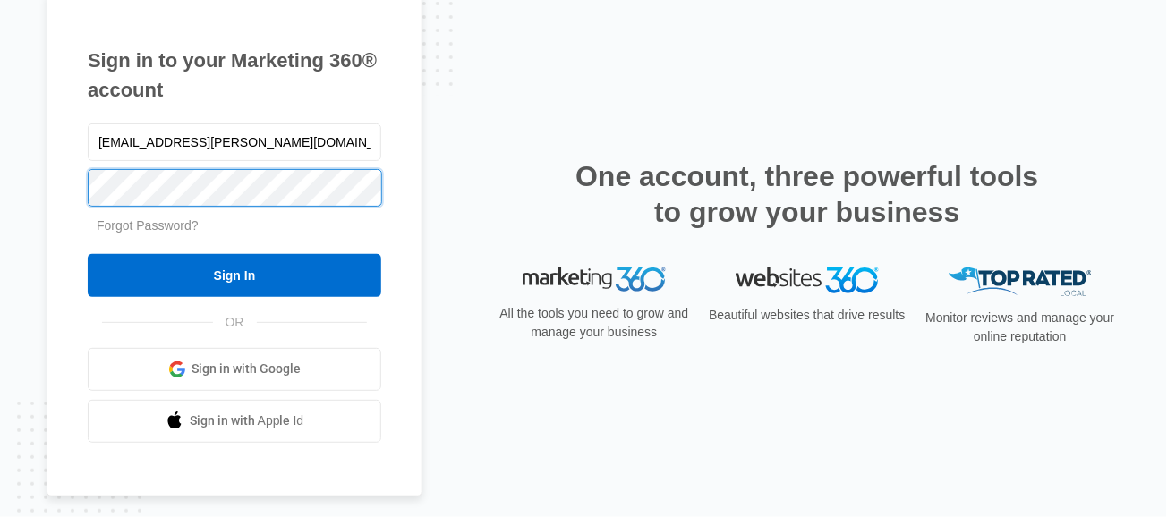
click at [13, 187] on div "Sign in to your Marketing 360® account plantation.floria@drgsweightloss.com For…" at bounding box center [583, 258] width 1167 height 517
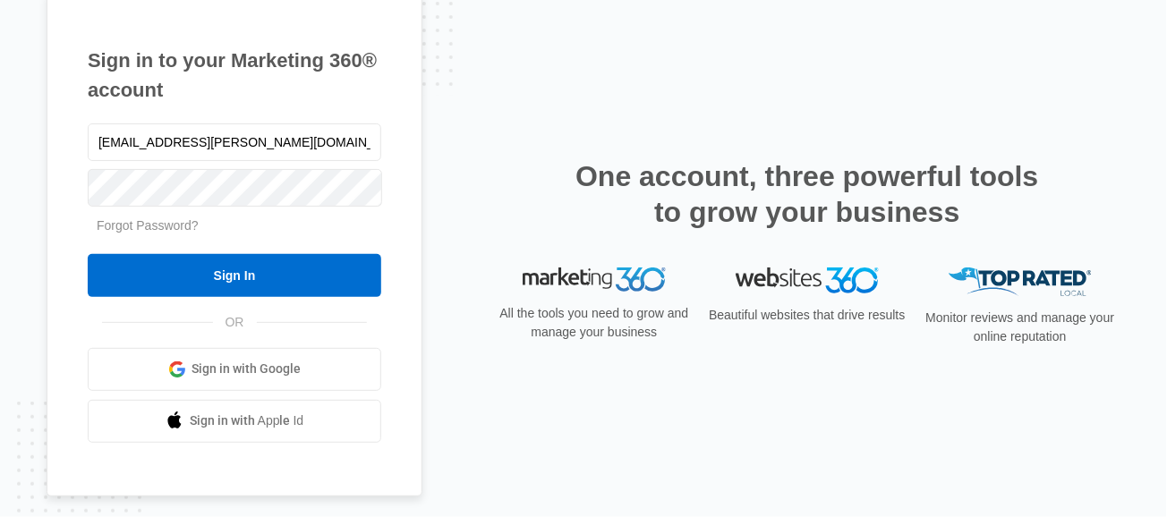
click at [52, 222] on div "Sign in to your Marketing 360® account plantation.floria@drgsweightloss.com For…" at bounding box center [235, 244] width 376 height 505
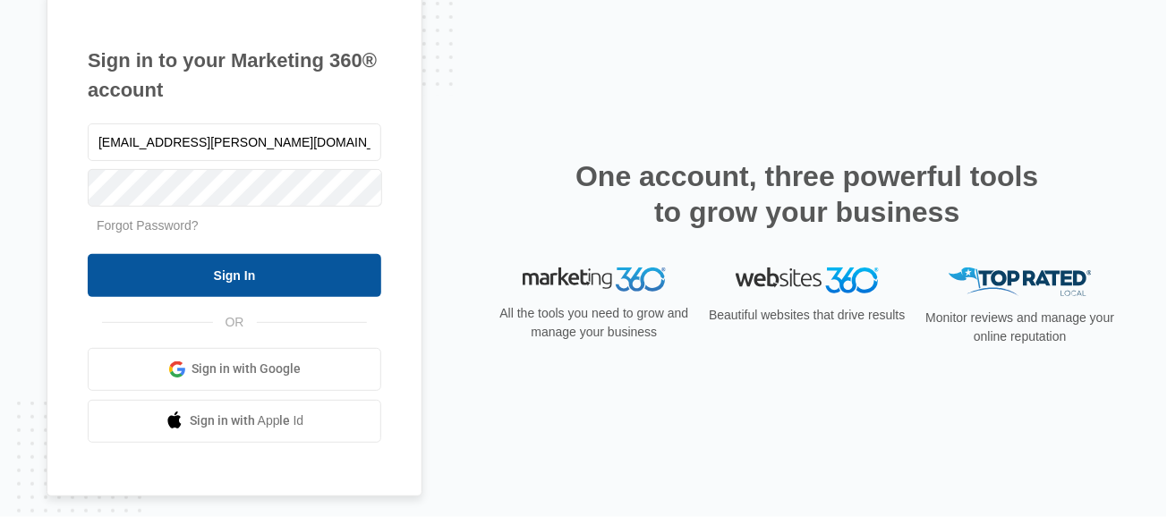
click at [174, 255] on input "Sign In" at bounding box center [234, 275] width 293 height 43
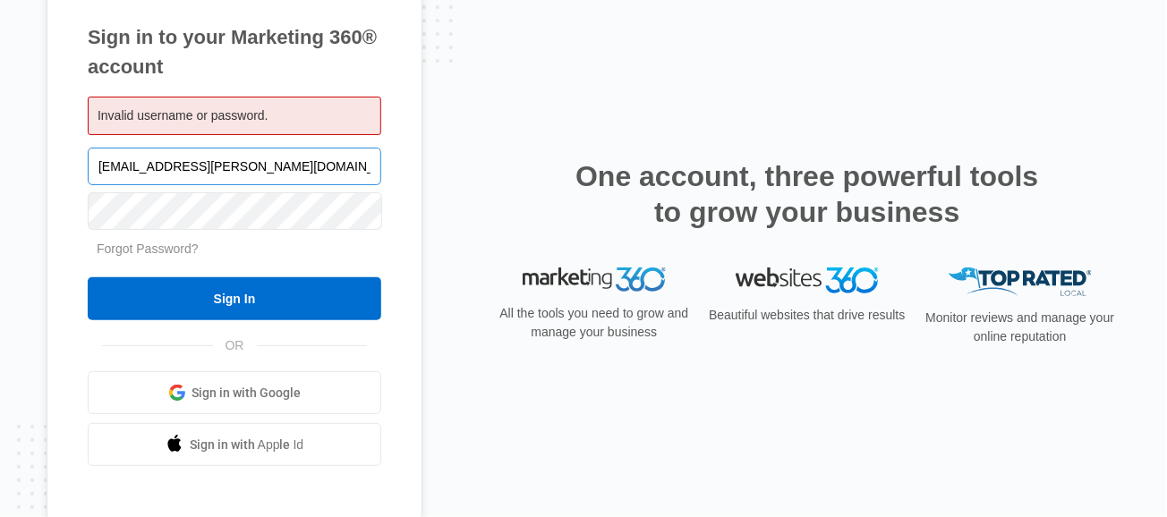
click at [176, 165] on input "[EMAIL_ADDRESS][PERSON_NAME][DOMAIN_NAME]" at bounding box center [234, 167] width 293 height 38
type input "[EMAIL_ADDRESS][US_STATE][DOMAIN_NAME]"
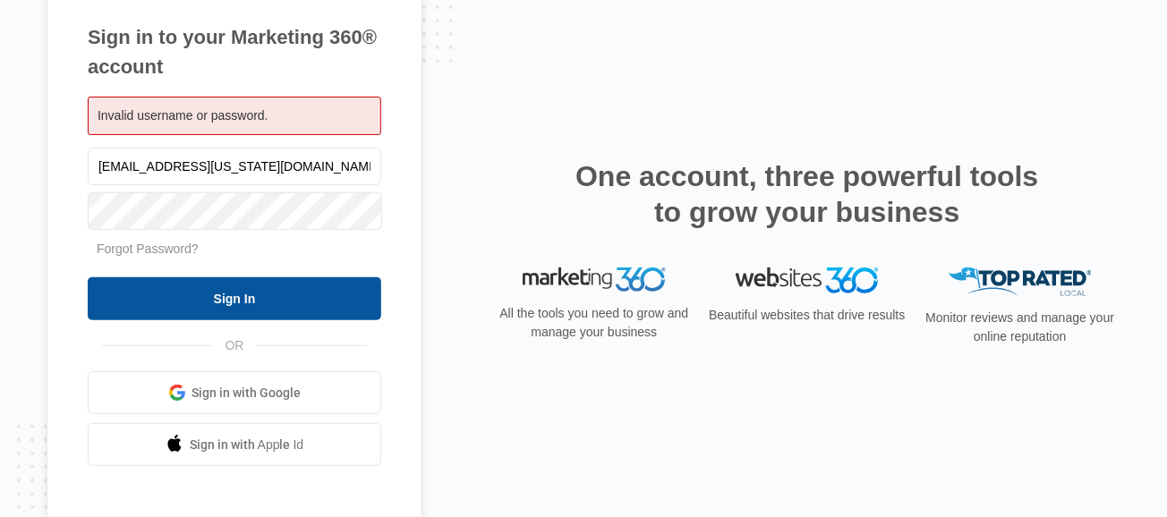
click at [110, 295] on input "Sign In" at bounding box center [234, 298] width 293 height 43
